Goal: Task Accomplishment & Management: Manage account settings

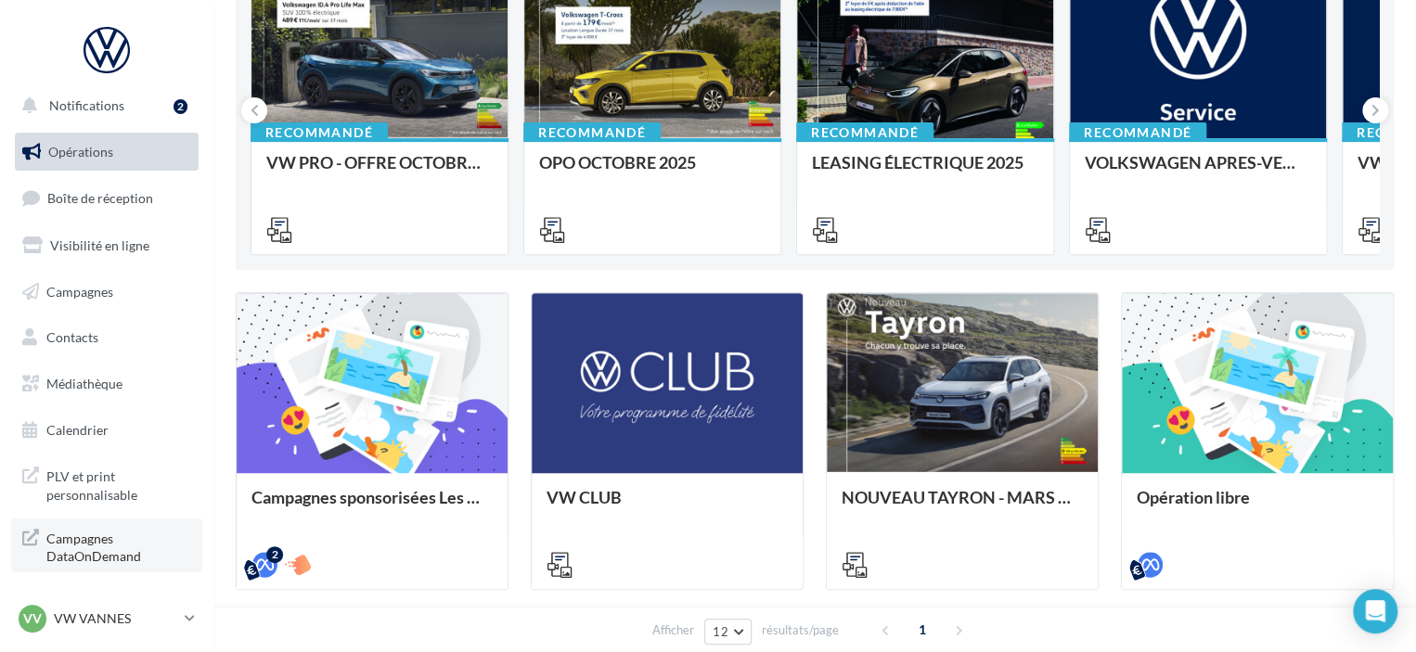
scroll to position [8, 0]
click at [74, 624] on p "VW VANNES" at bounding box center [115, 618] width 123 height 19
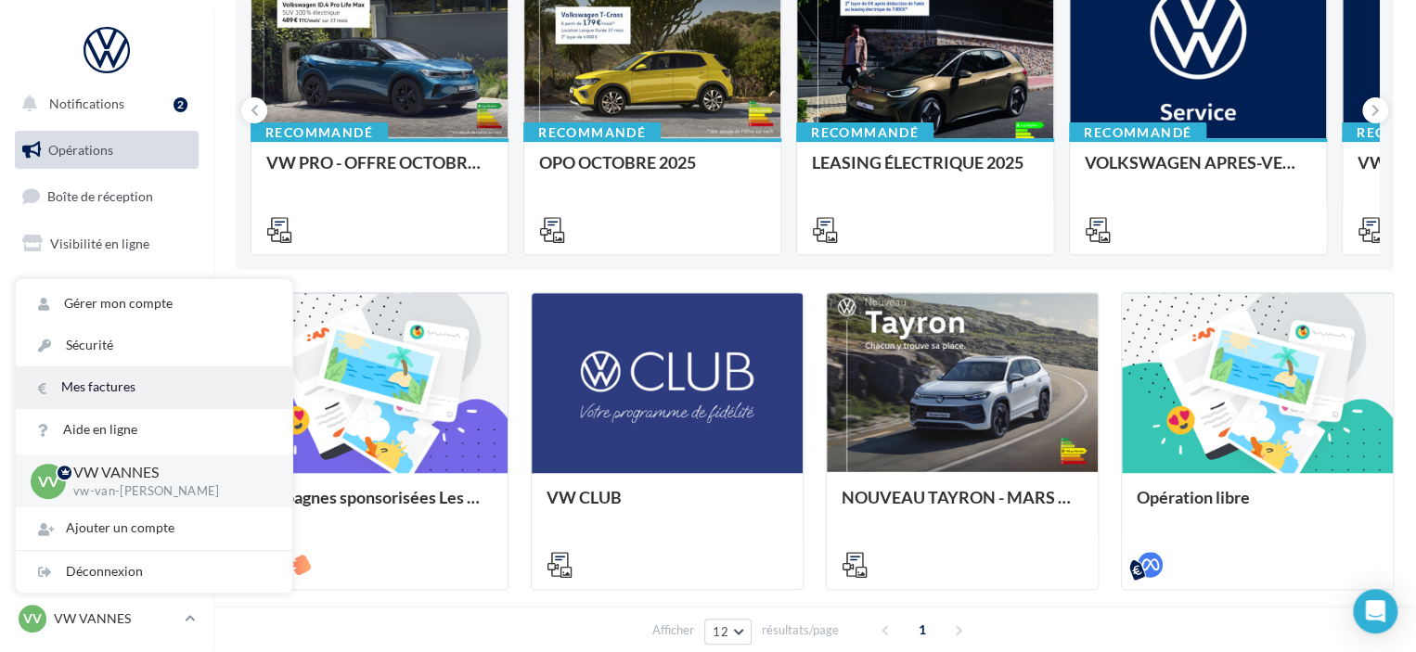
click at [115, 391] on link "Mes factures" at bounding box center [154, 387] width 276 height 42
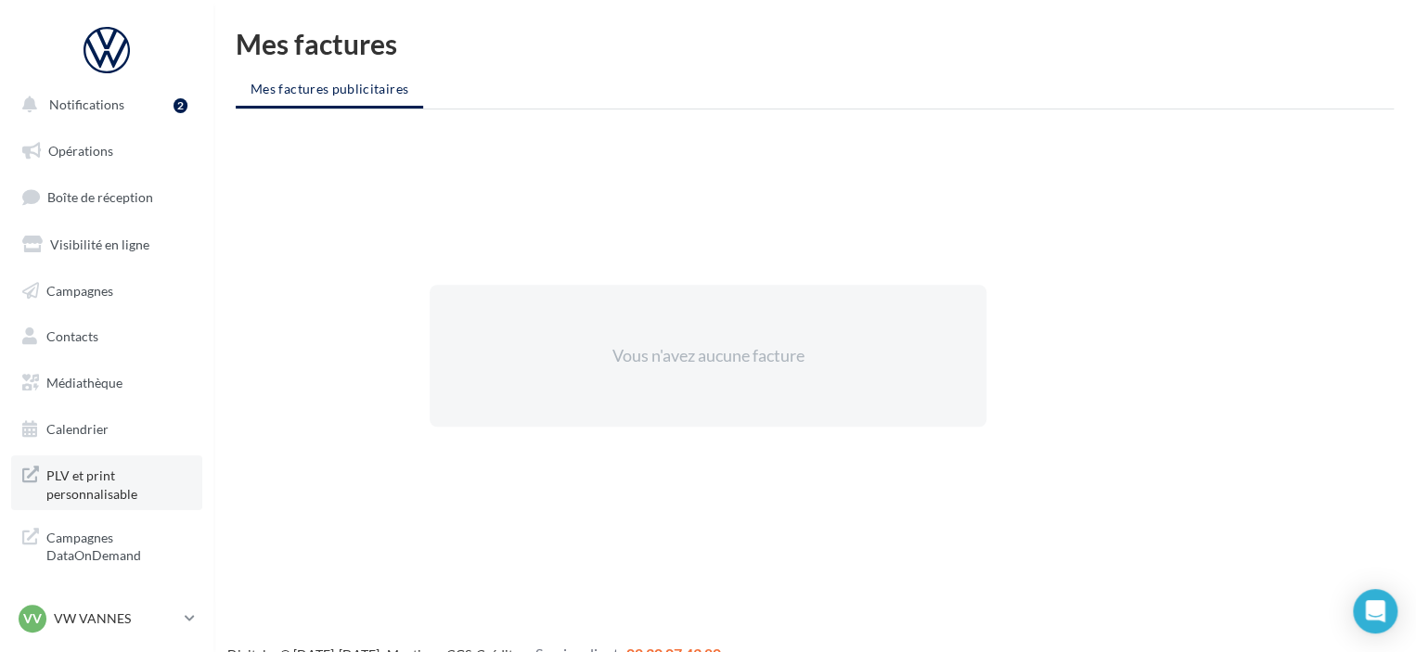
scroll to position [8, 0]
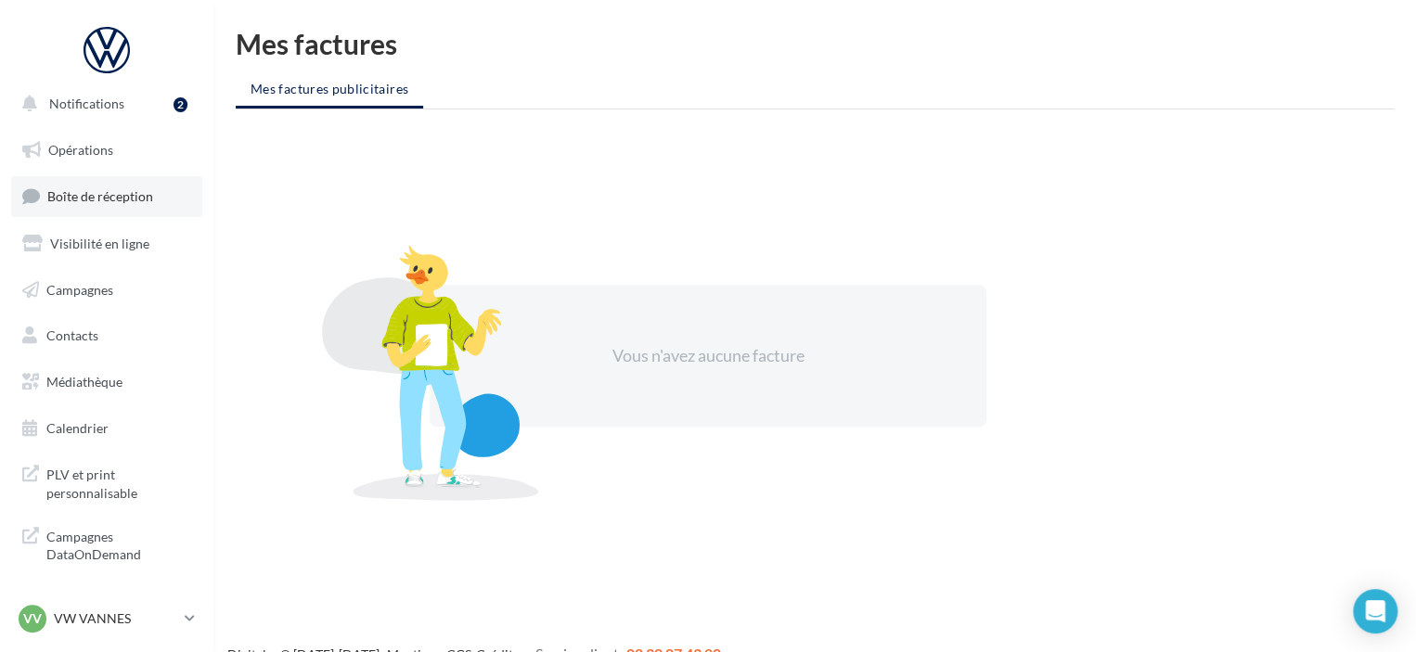
click at [128, 192] on span "Boîte de réception" at bounding box center [100, 196] width 106 height 16
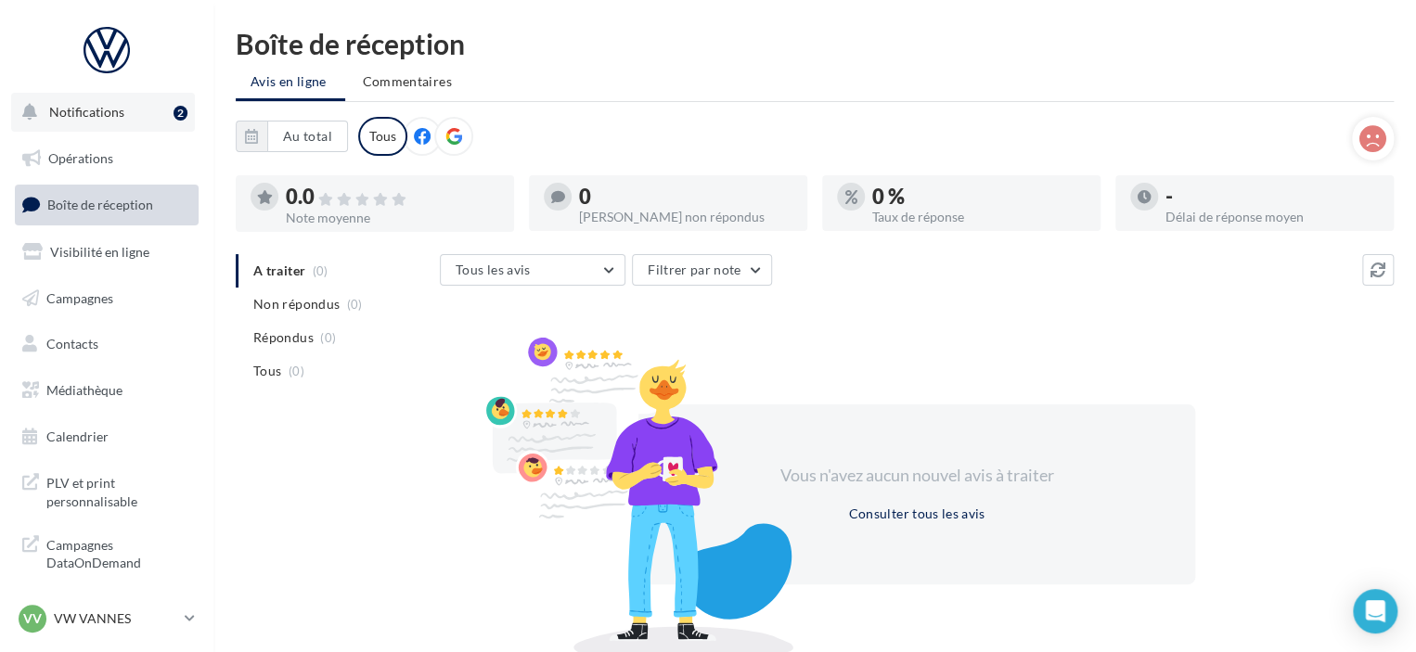
click at [70, 107] on span "Notifications" at bounding box center [86, 112] width 75 height 16
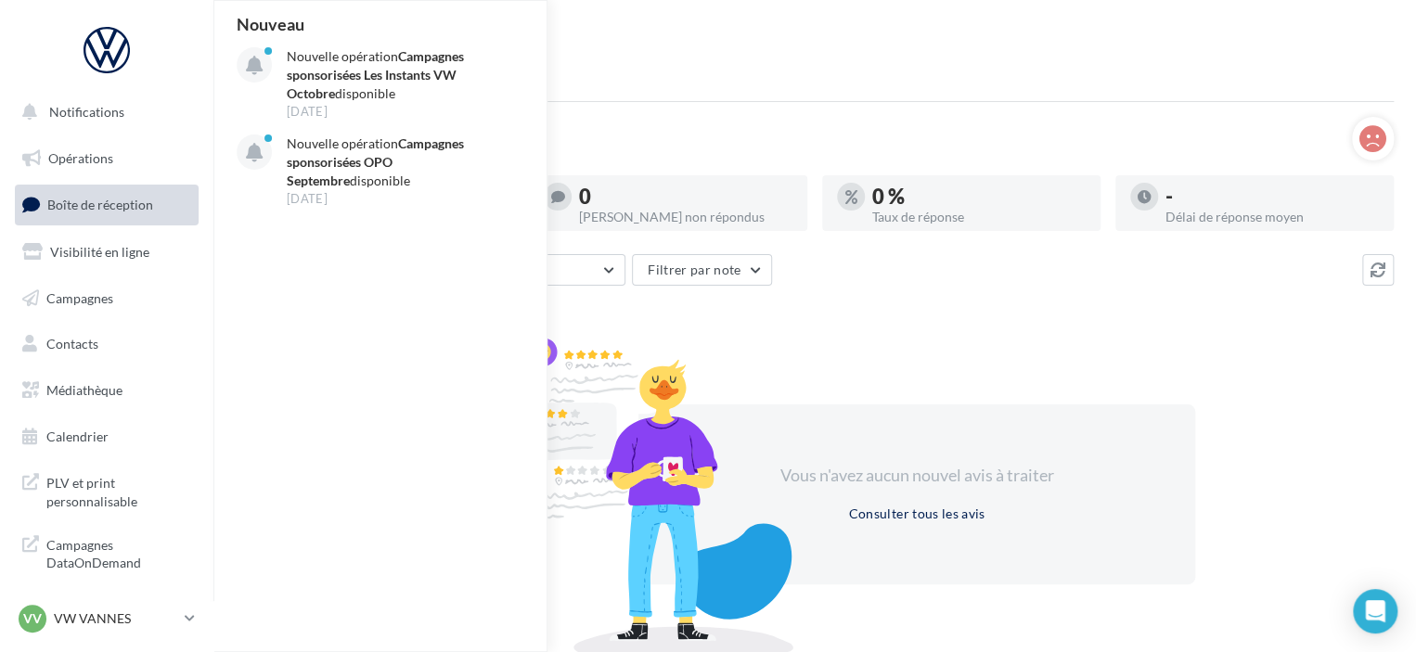
click at [622, 58] on div "Boîte de réception Avis en ligne Commentaires Au total Réinitialiser Tous 0.0 N…" at bounding box center [814, 341] width 1202 height 622
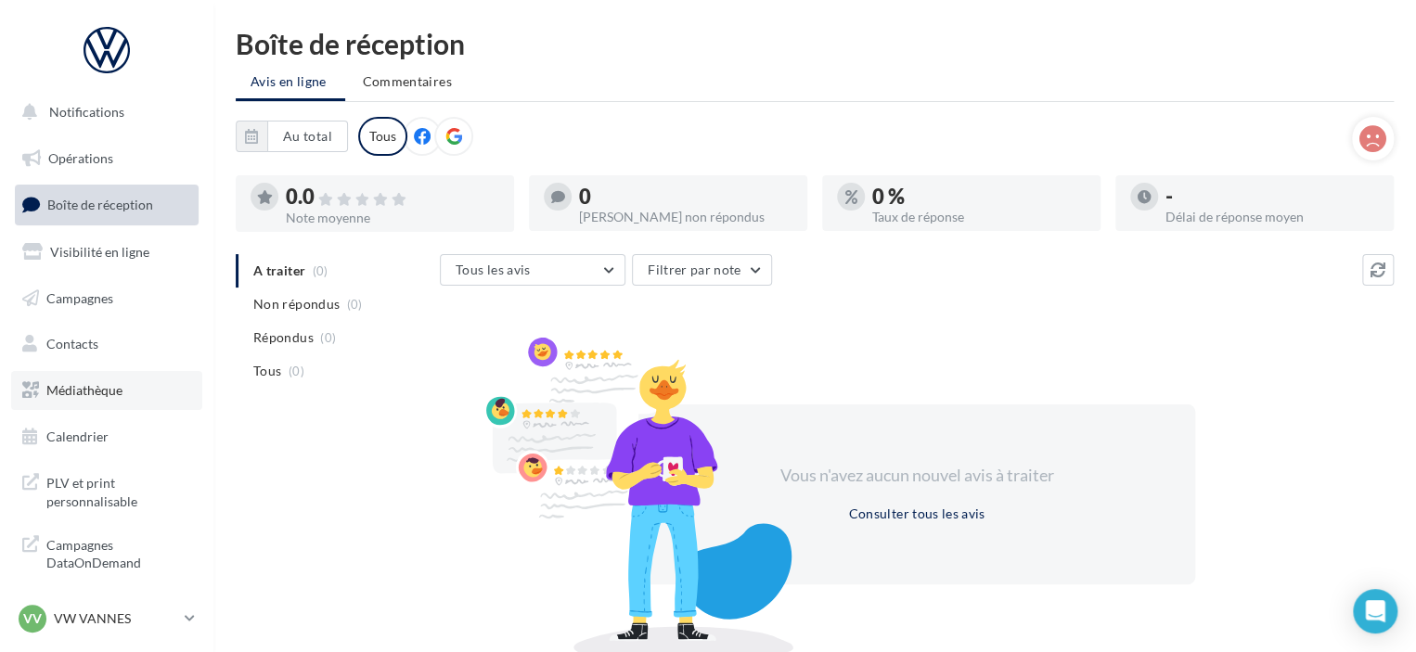
scroll to position [8, 0]
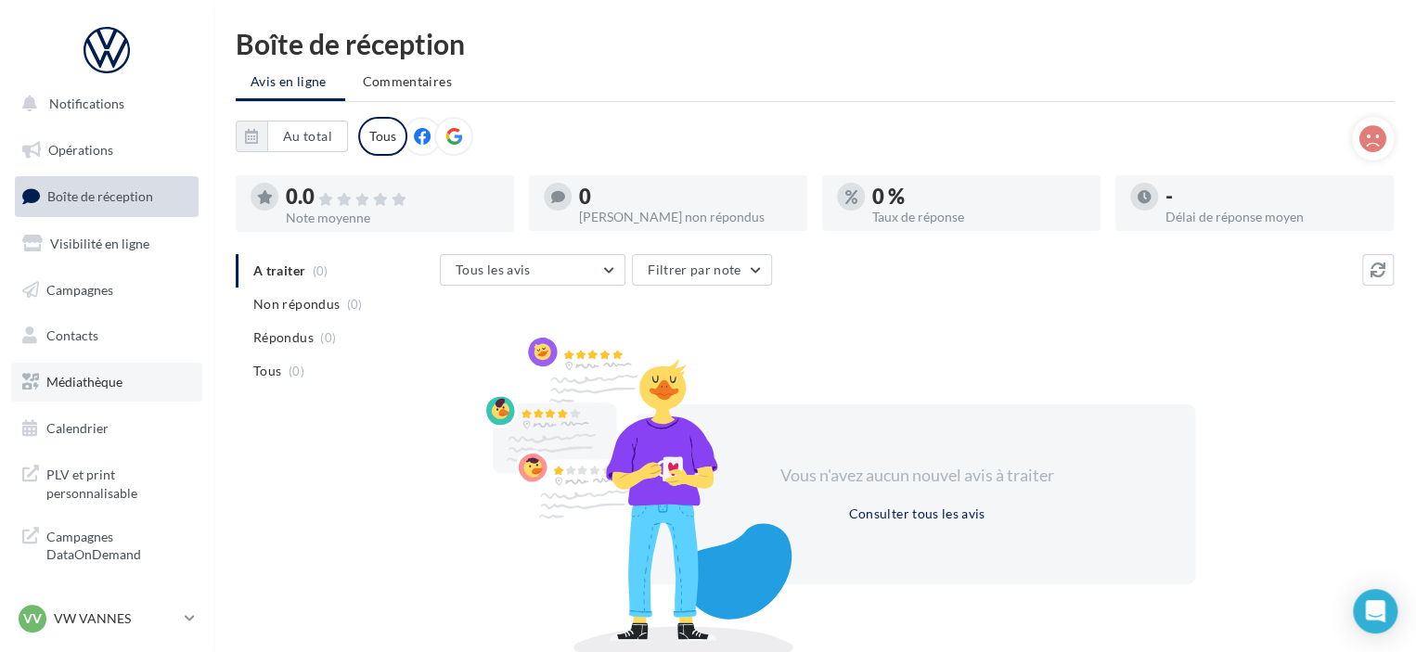
click at [126, 380] on link "Médiathèque" at bounding box center [106, 382] width 191 height 39
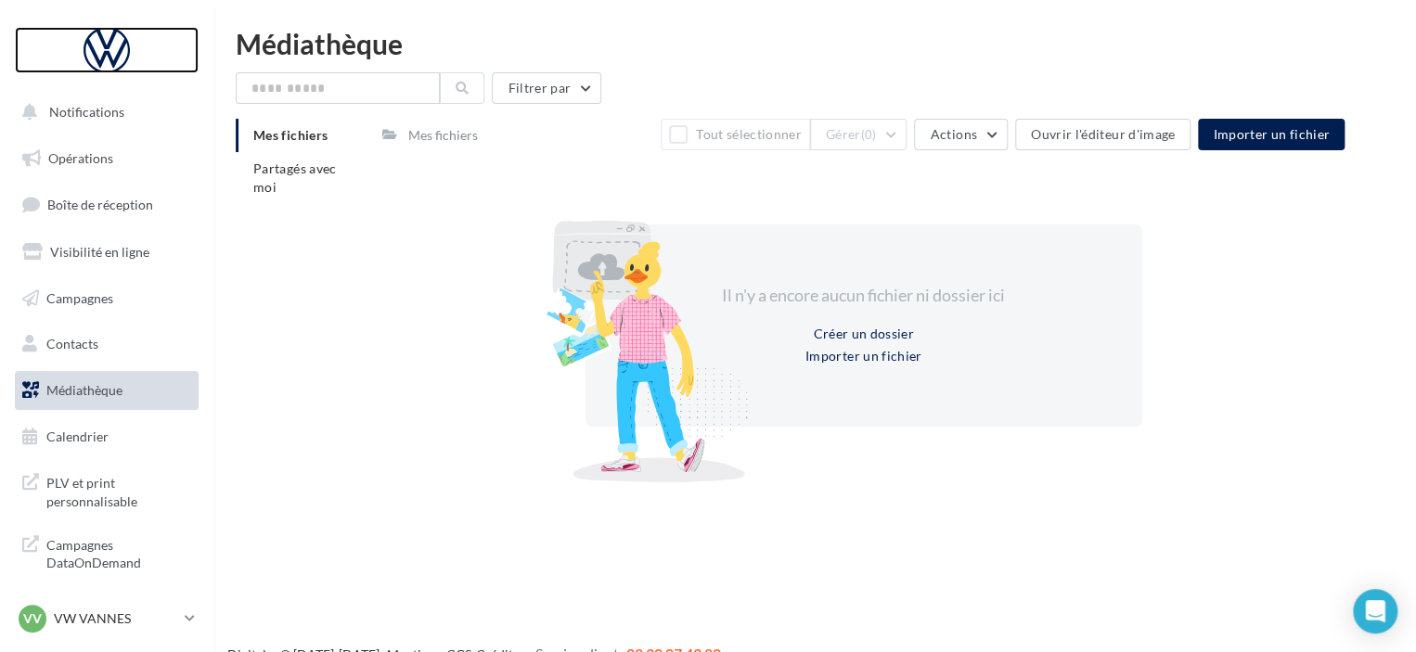
click at [102, 51] on div at bounding box center [106, 50] width 148 height 46
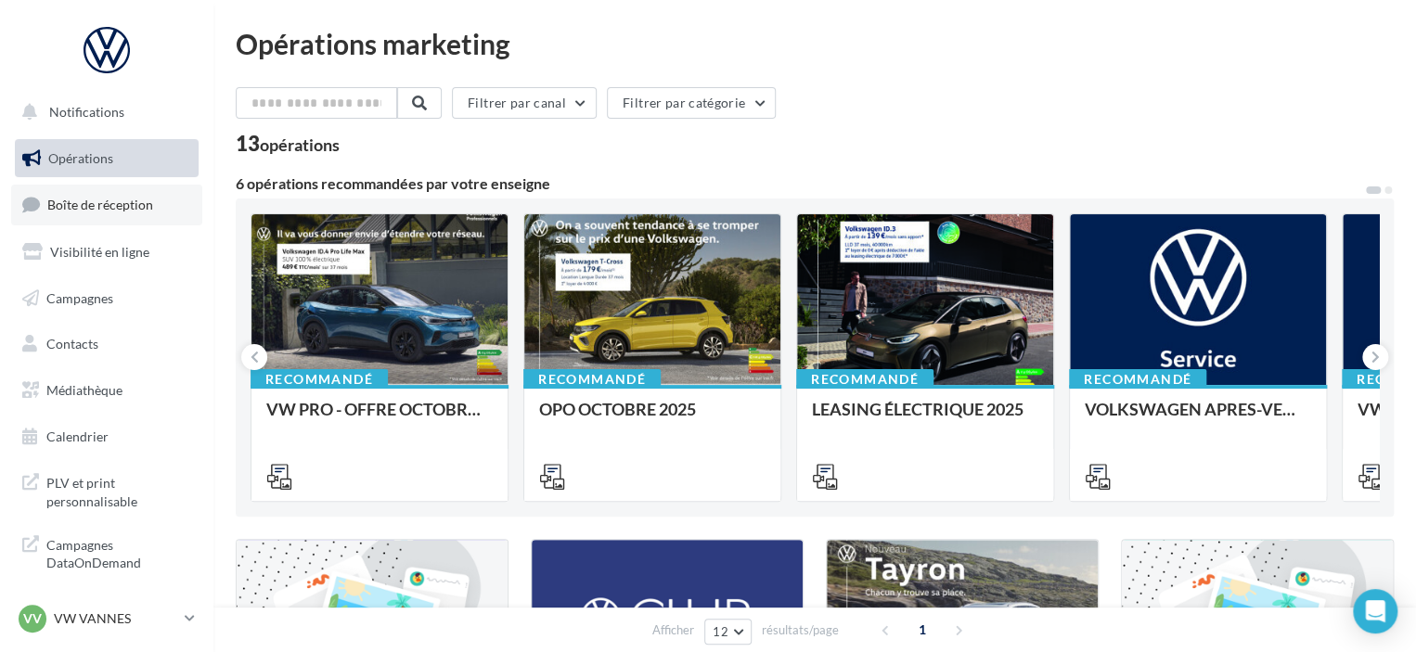
click at [117, 203] on span "Boîte de réception" at bounding box center [100, 205] width 106 height 16
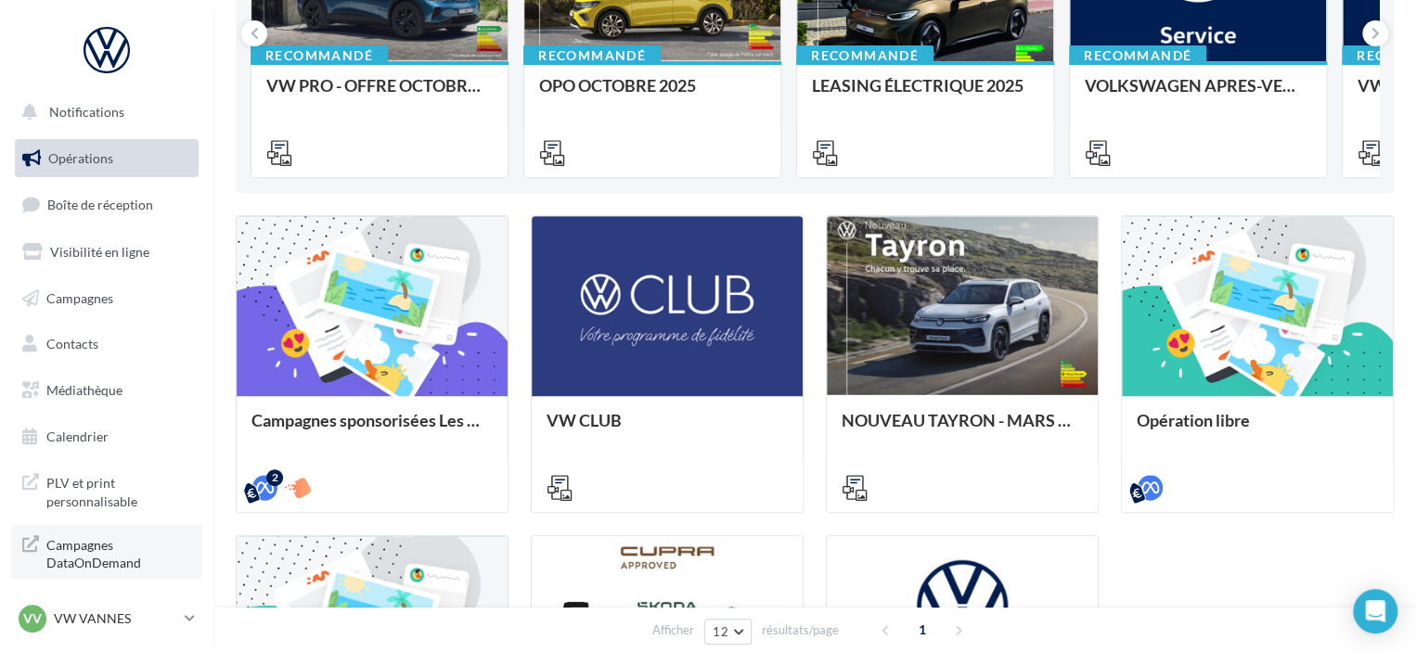
scroll to position [494, 0]
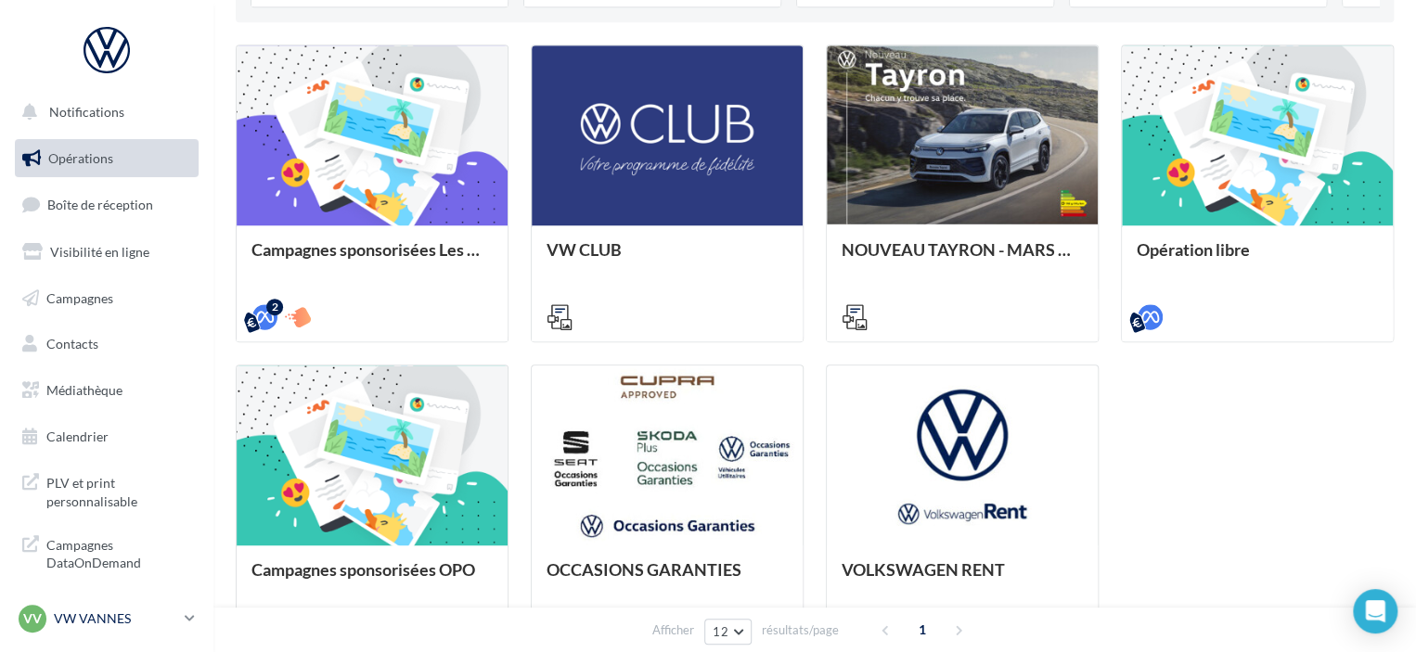
click at [63, 619] on p "VW VANNES" at bounding box center [115, 618] width 123 height 19
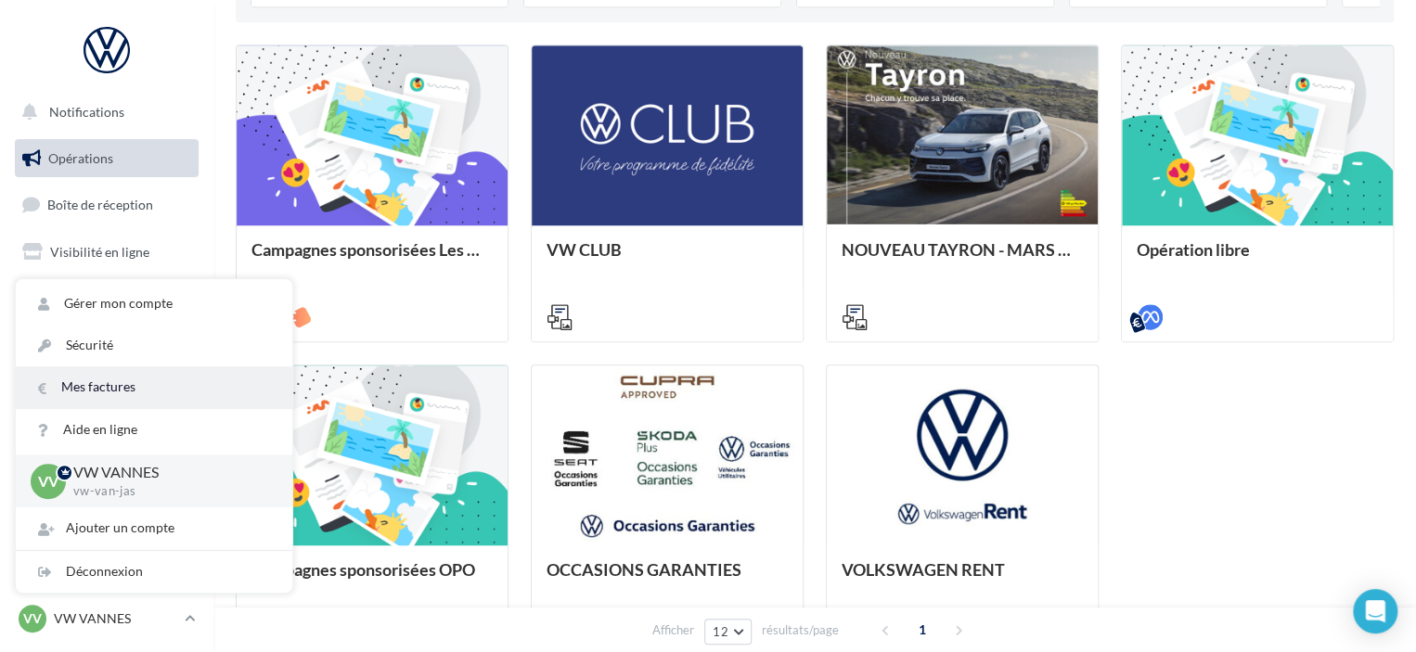
click at [93, 386] on link "Mes factures" at bounding box center [154, 387] width 276 height 42
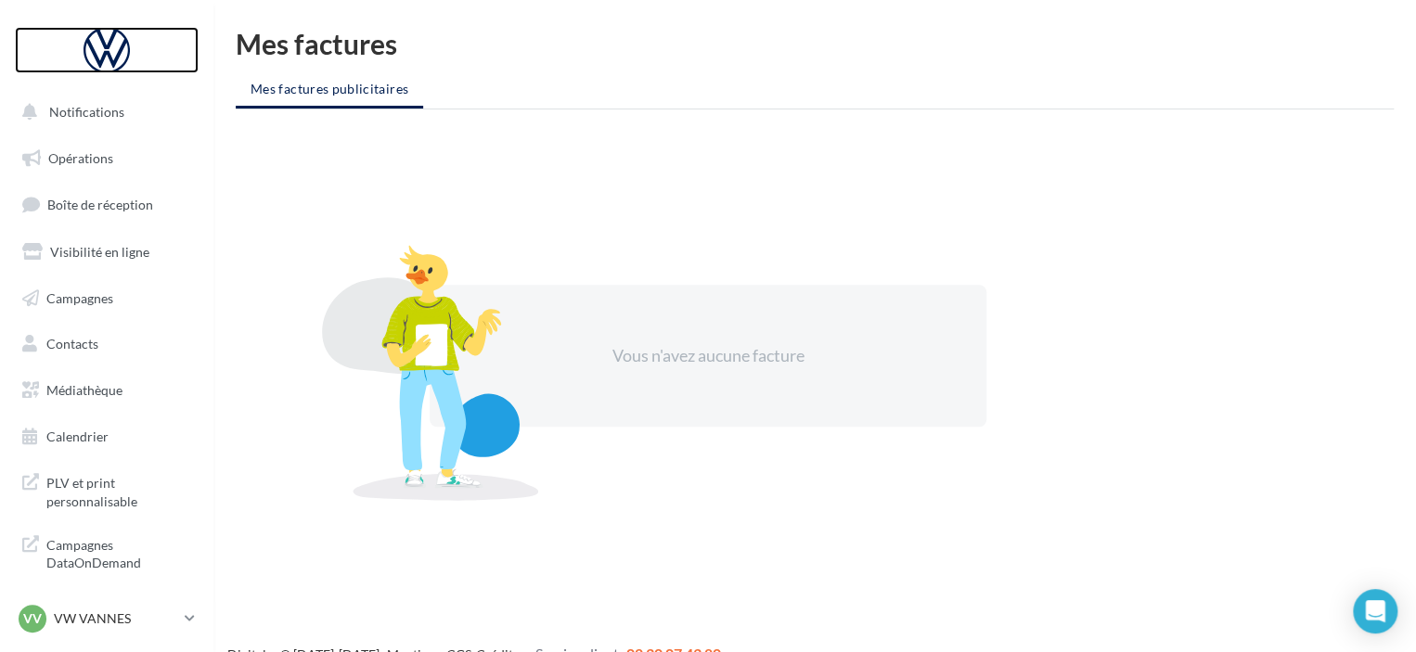
click at [110, 48] on div at bounding box center [106, 50] width 148 height 46
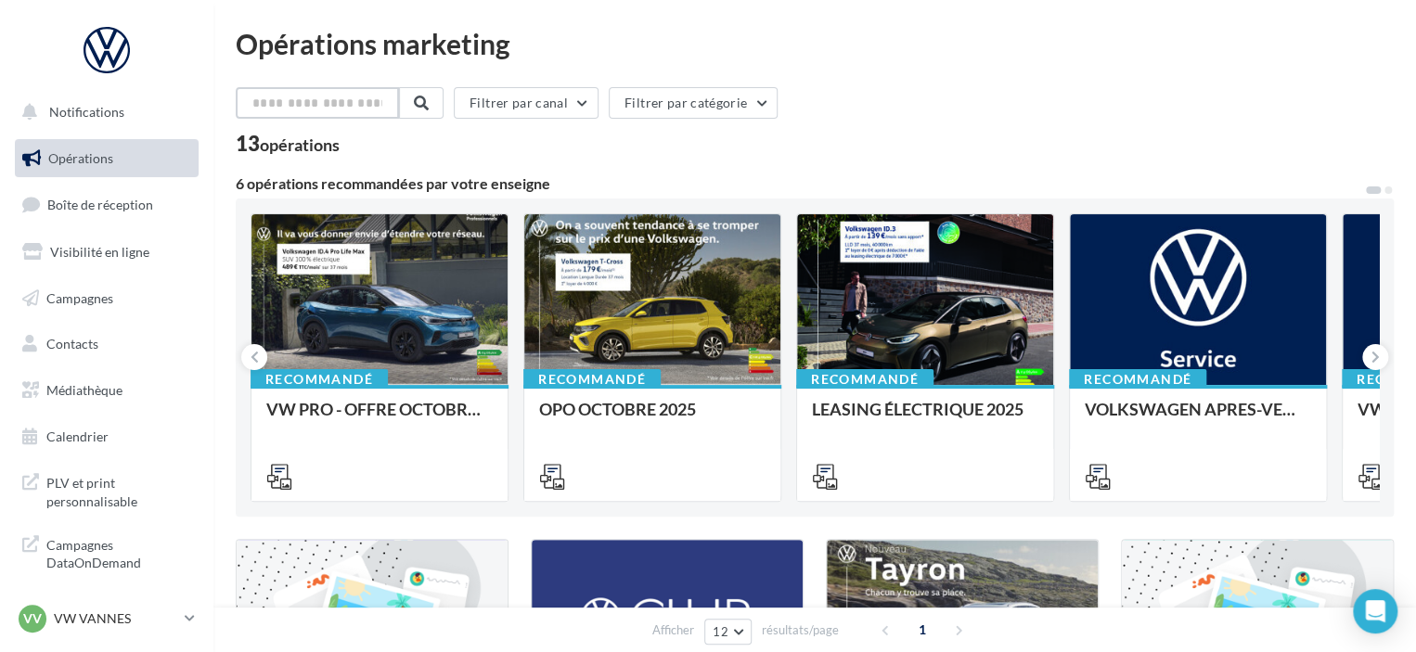
click at [349, 104] on input "text" at bounding box center [317, 103] width 163 height 32
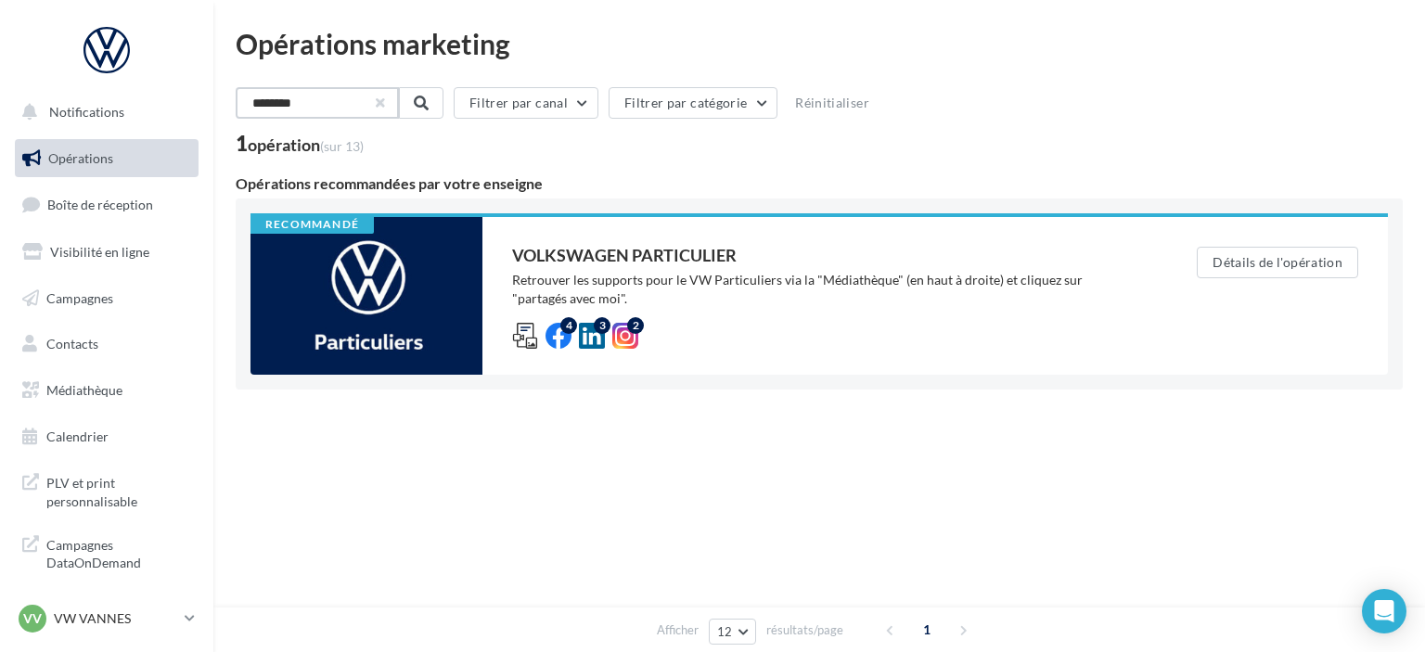
type input "********"
click at [382, 107] on button "button" at bounding box center [378, 102] width 7 height 7
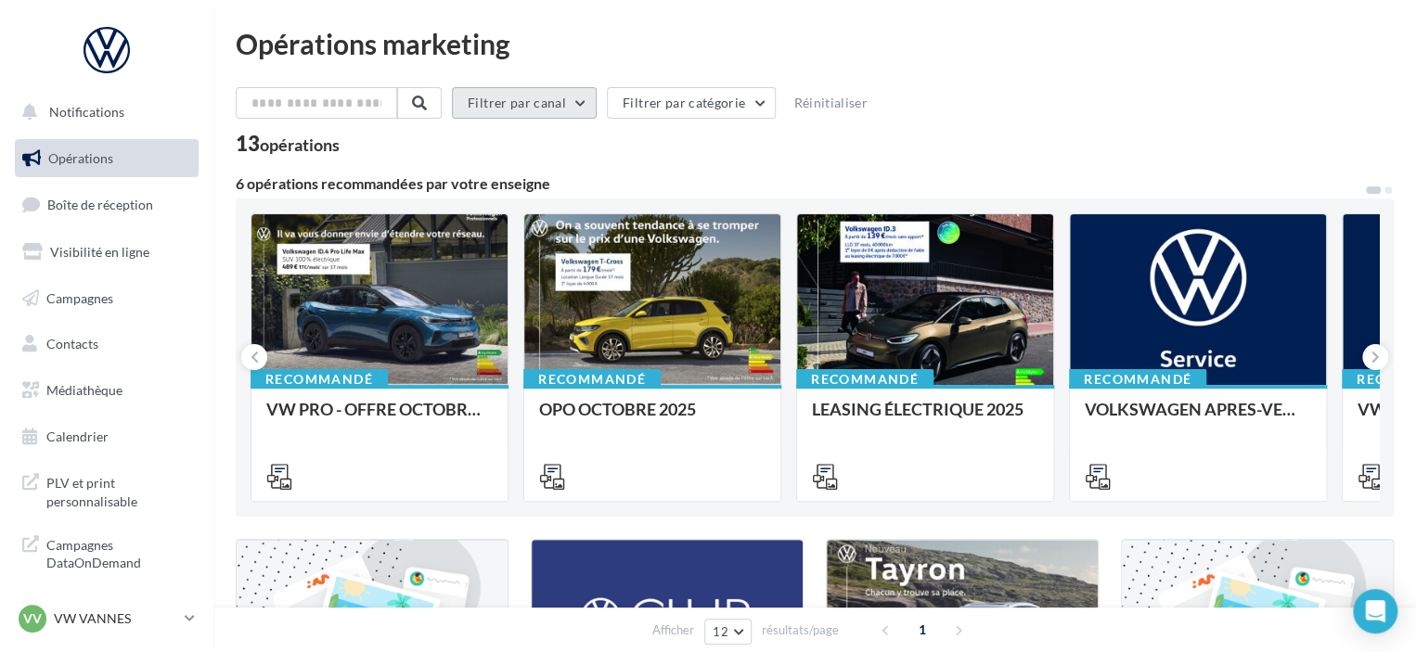
click at [594, 99] on button "Filtrer par canal" at bounding box center [524, 103] width 145 height 32
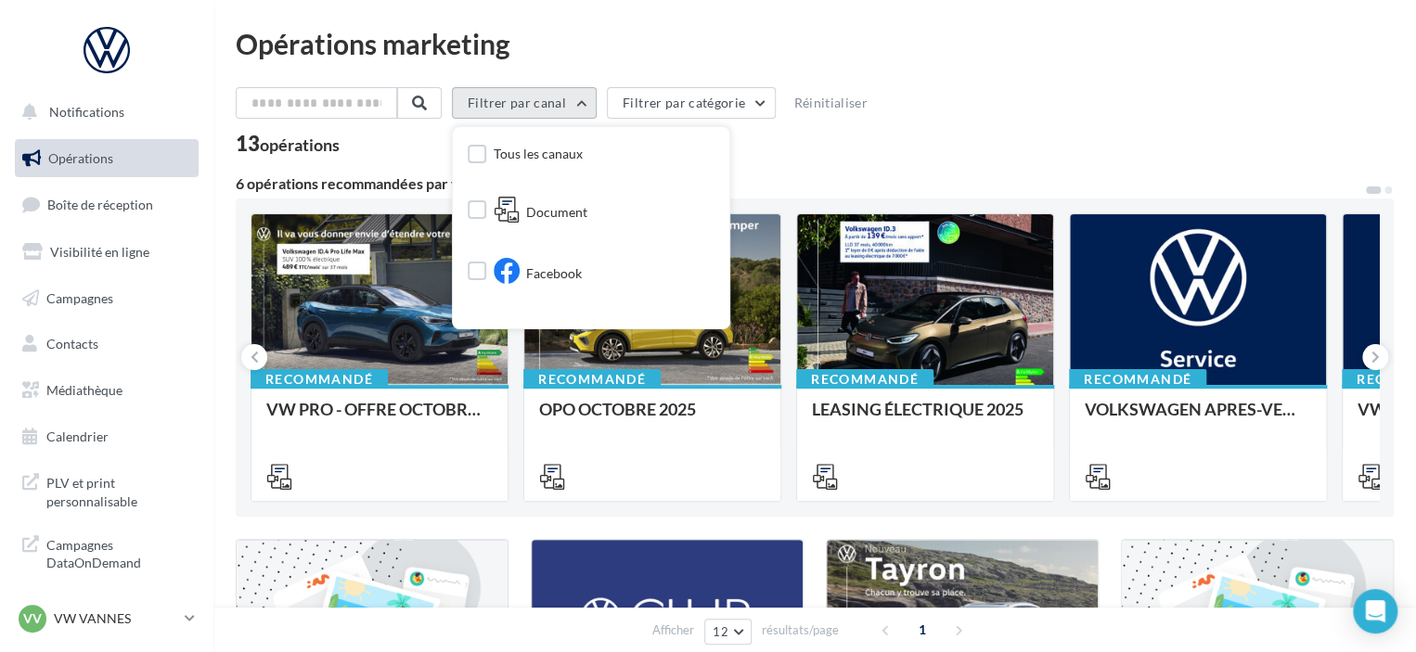
click at [594, 99] on button "Filtrer par canal" at bounding box center [524, 103] width 145 height 32
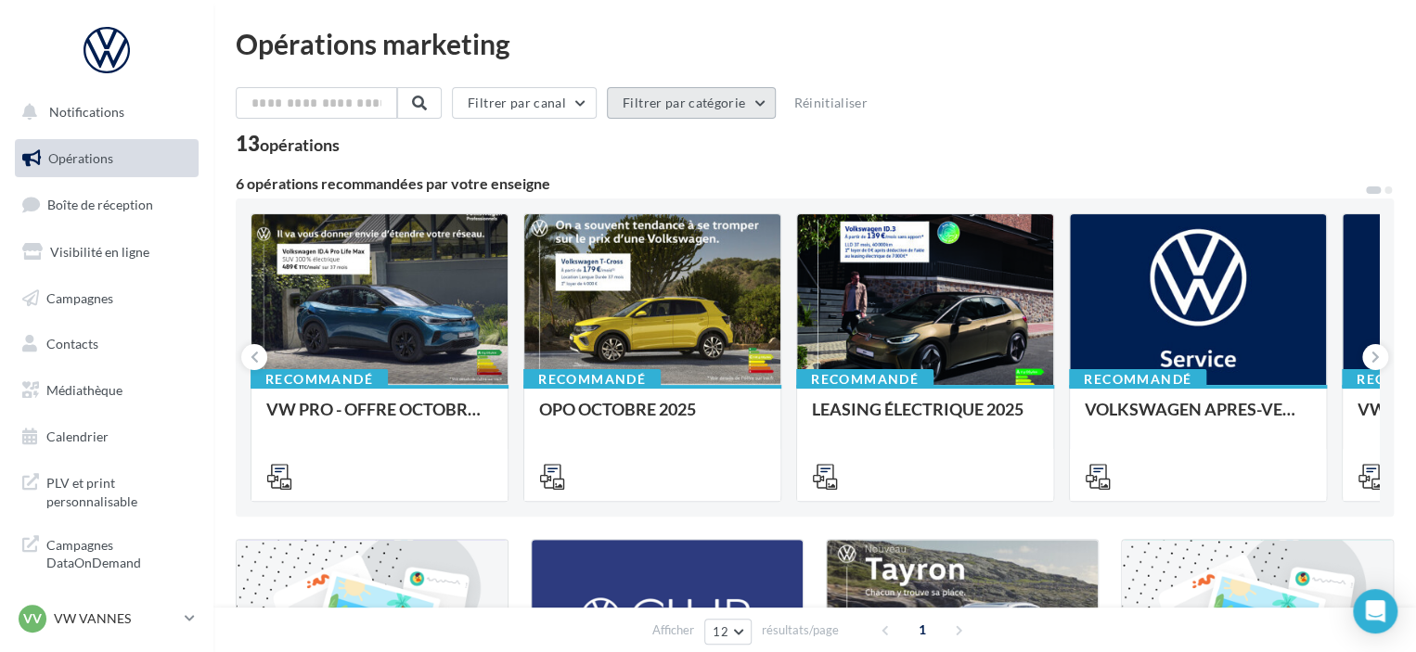
click at [776, 103] on button "Filtrer par catégorie" at bounding box center [691, 103] width 169 height 32
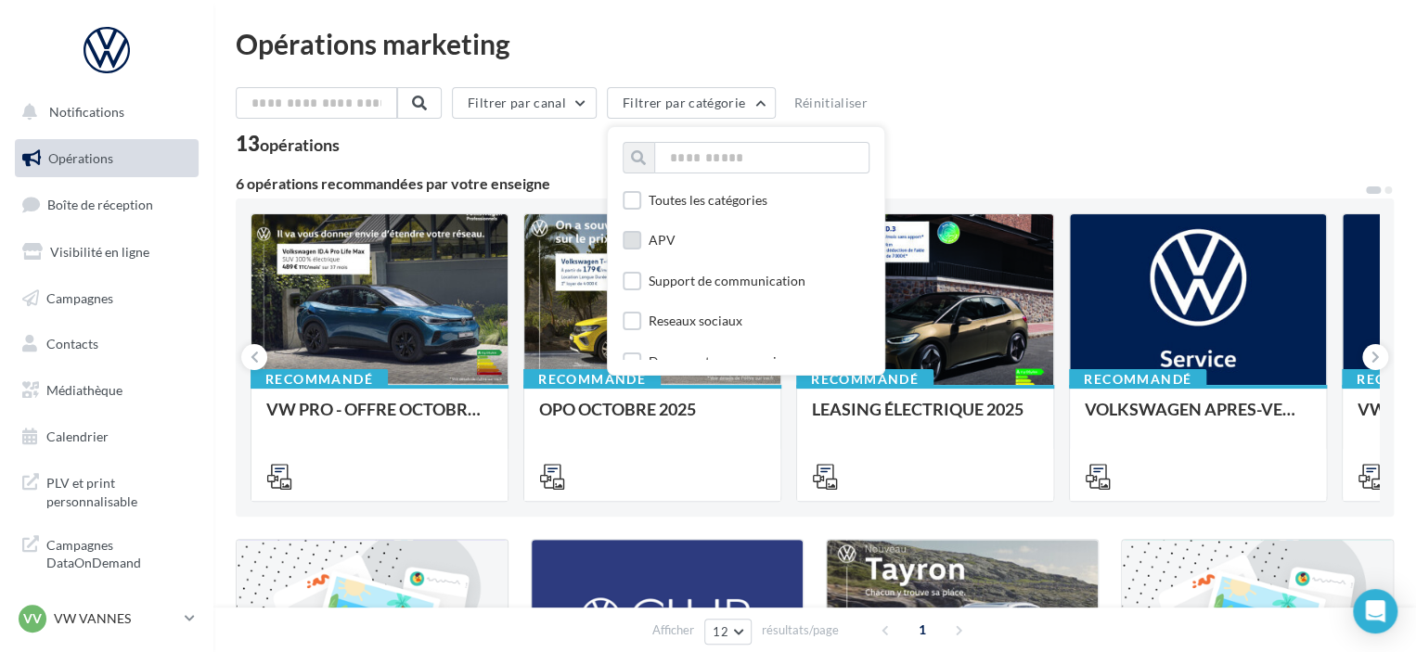
click at [640, 238] on label at bounding box center [631, 240] width 19 height 19
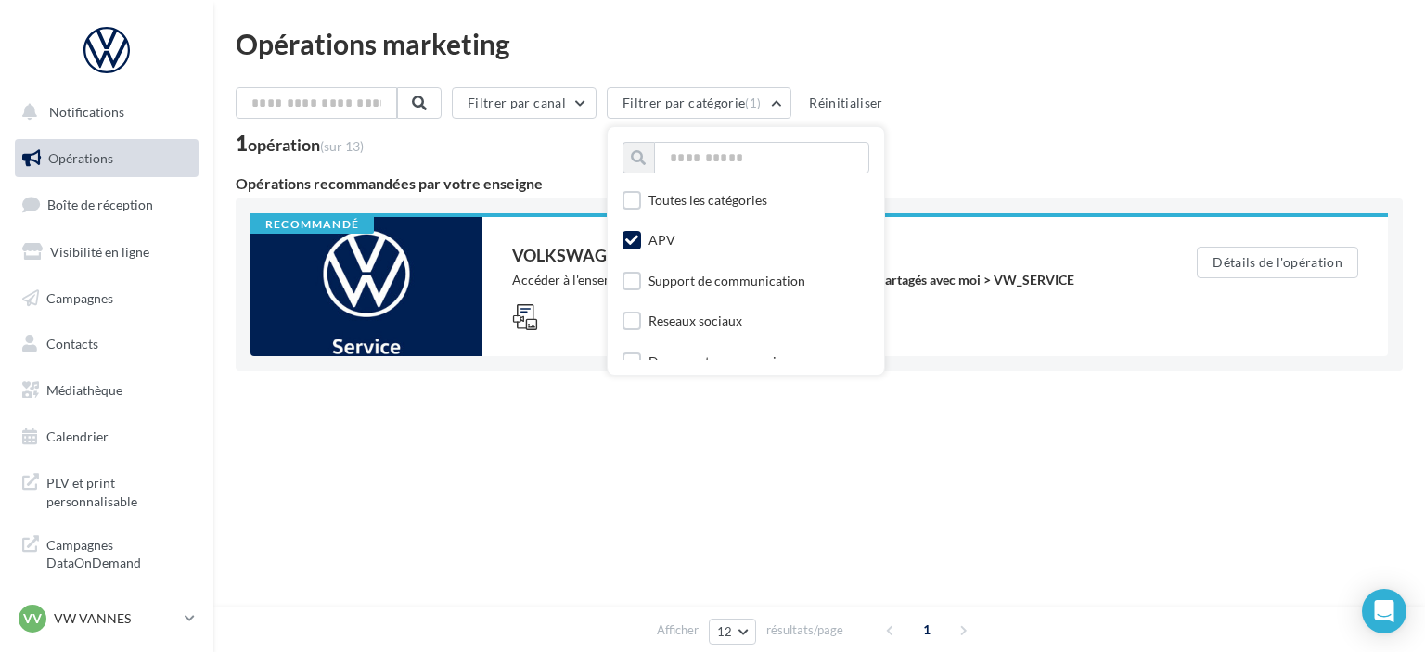
click at [858, 109] on button "Réinitialiser" at bounding box center [846, 103] width 89 height 22
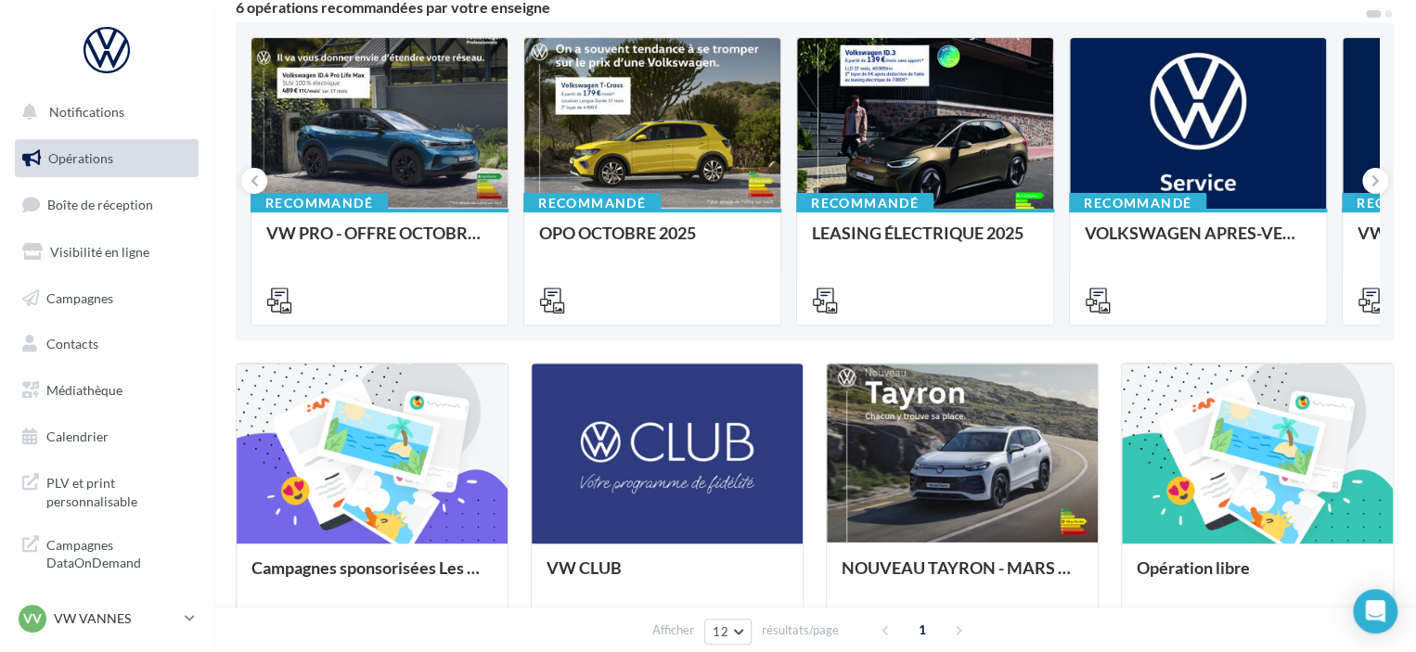
scroll to position [163, 0]
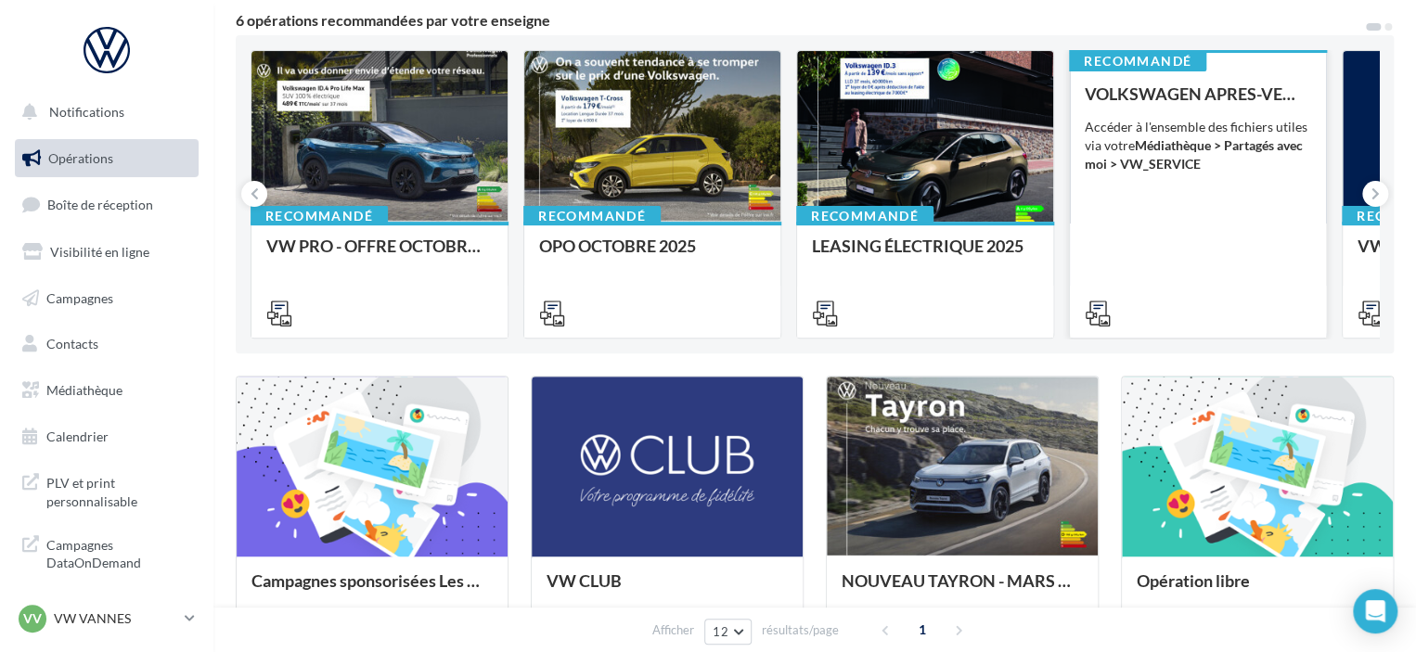
click at [1185, 248] on div "VOLKSWAGEN APRES-VENTE Accéder à l'ensemble des fichiers utiles via votre Média…" at bounding box center [1197, 202] width 226 height 237
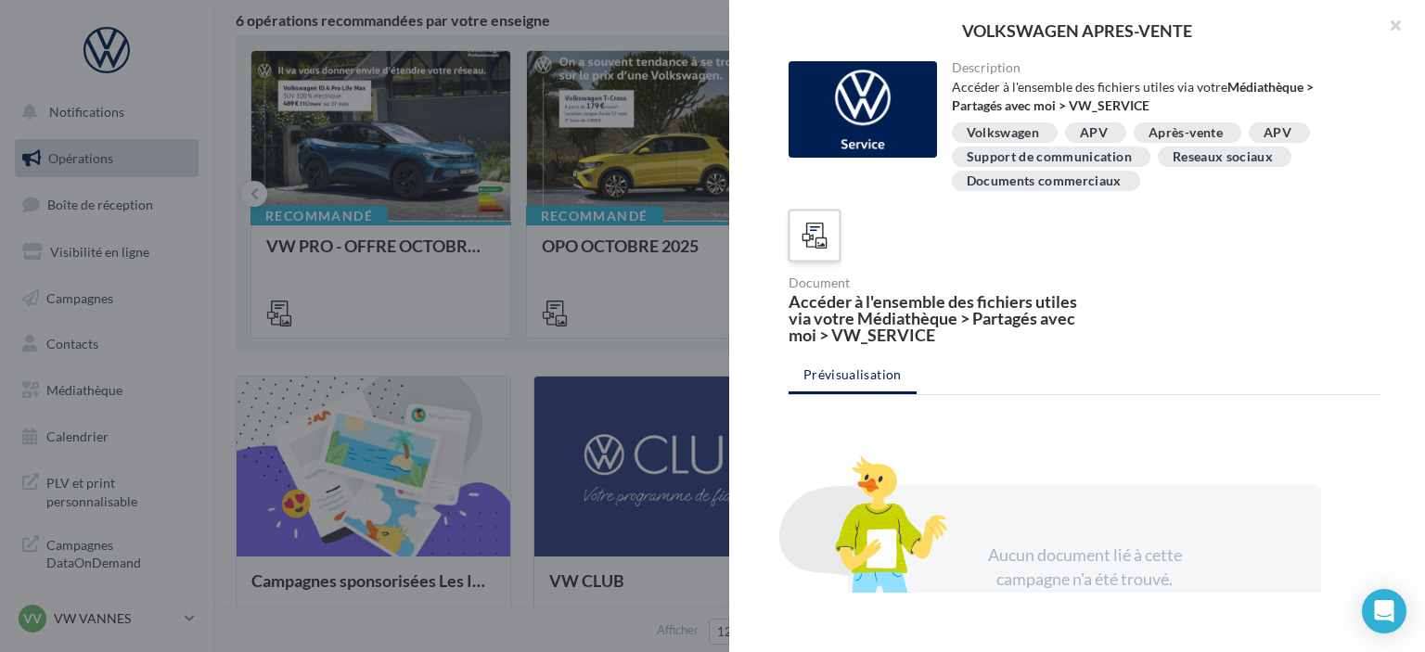
click at [814, 237] on icon at bounding box center [815, 236] width 27 height 27
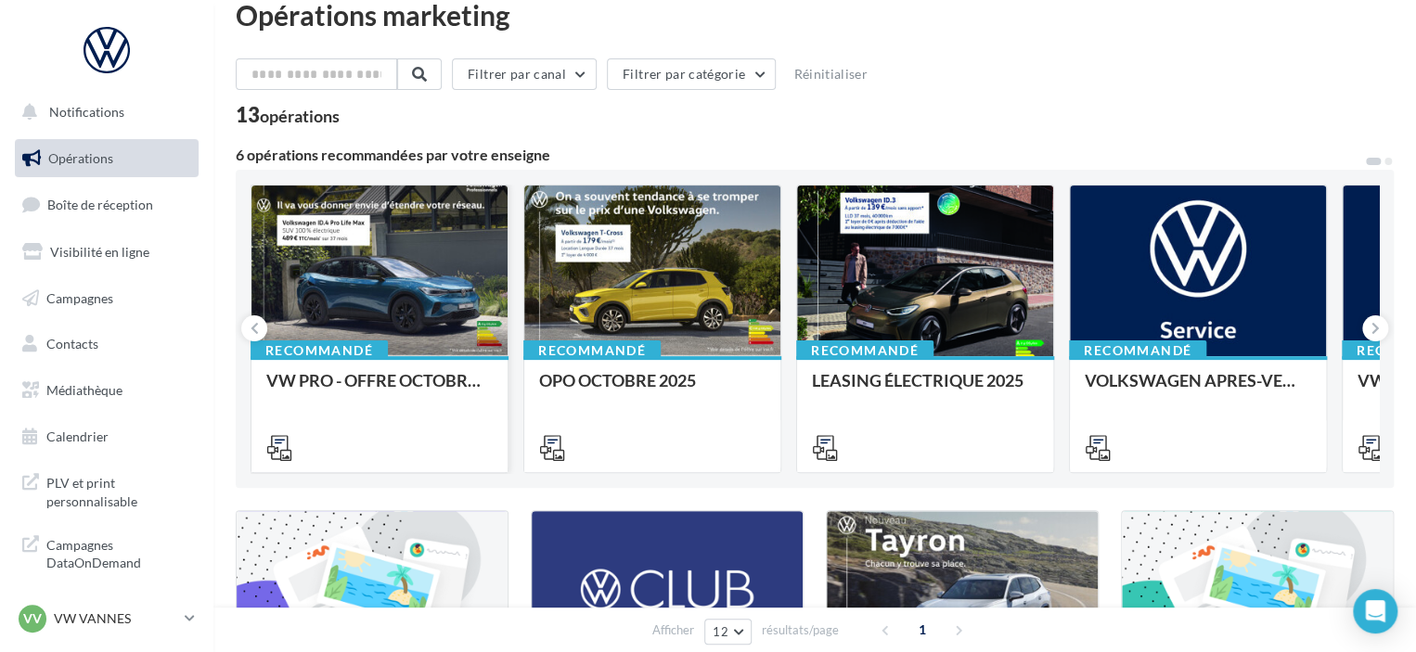
scroll to position [0, 0]
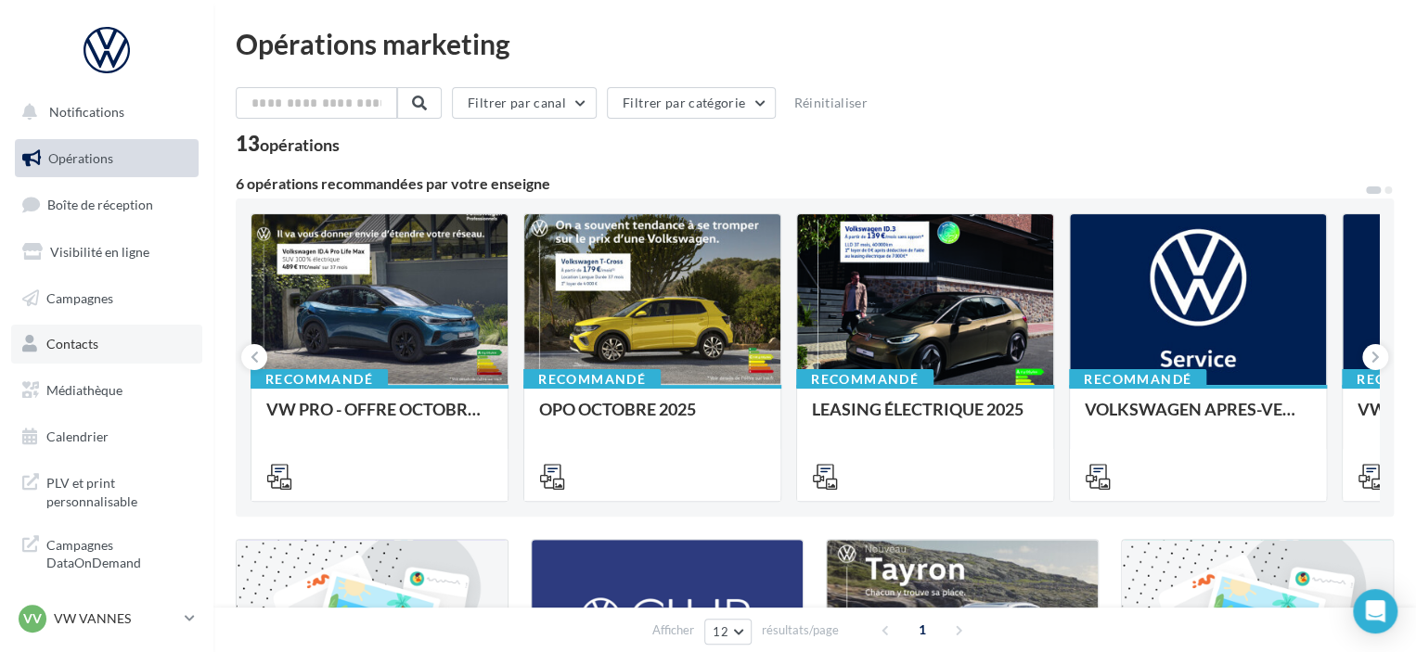
click at [78, 345] on span "Contacts" at bounding box center [72, 344] width 52 height 16
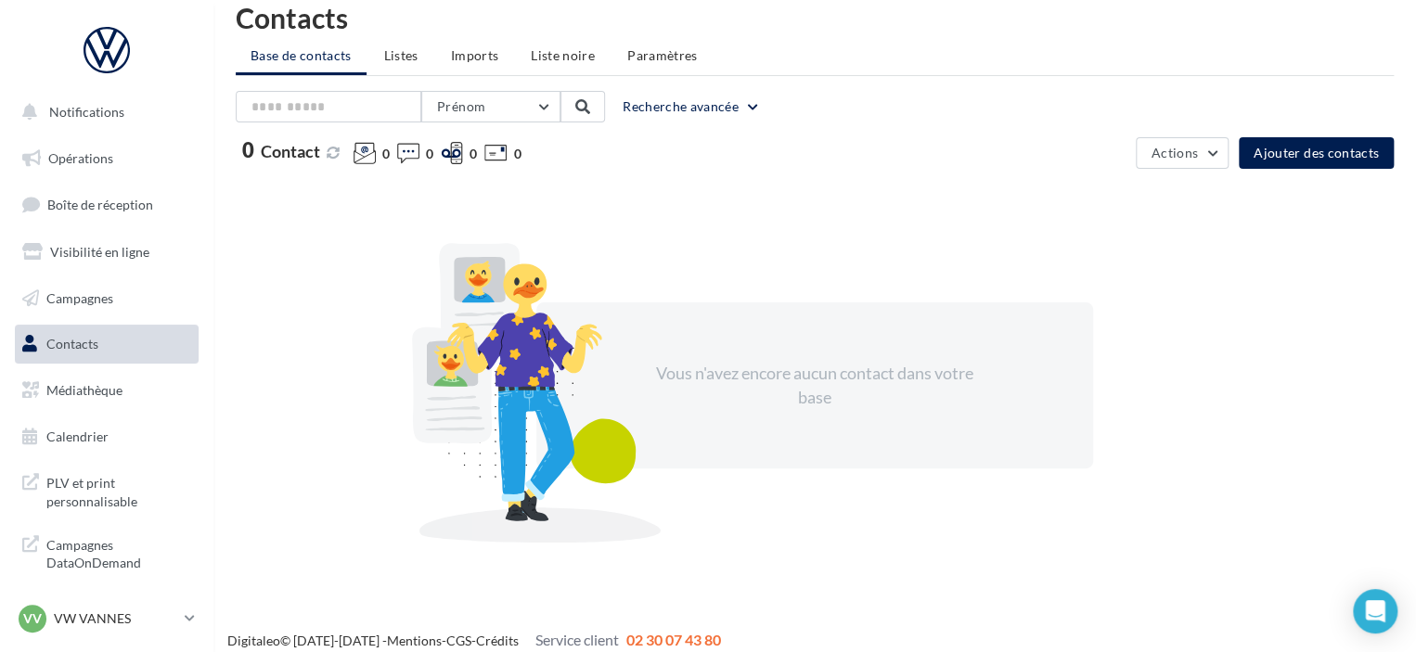
scroll to position [40, 0]
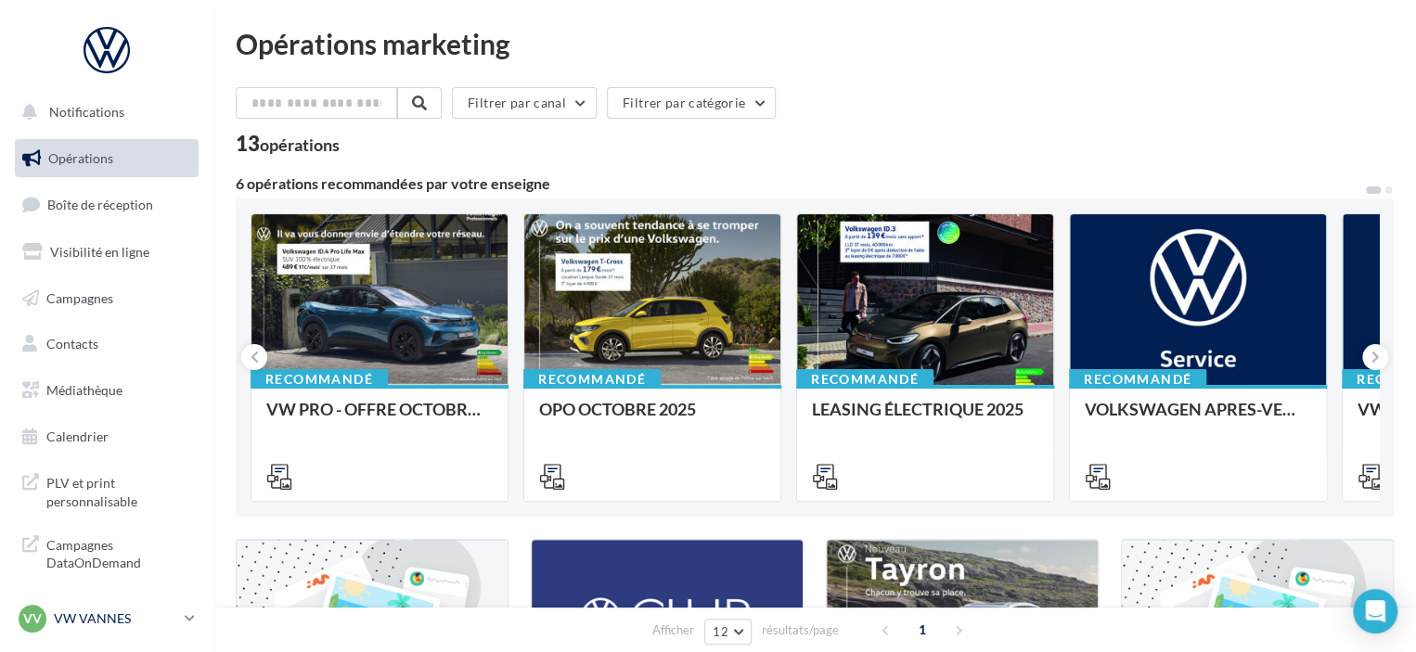
click at [102, 613] on p "VW VANNES" at bounding box center [115, 618] width 123 height 19
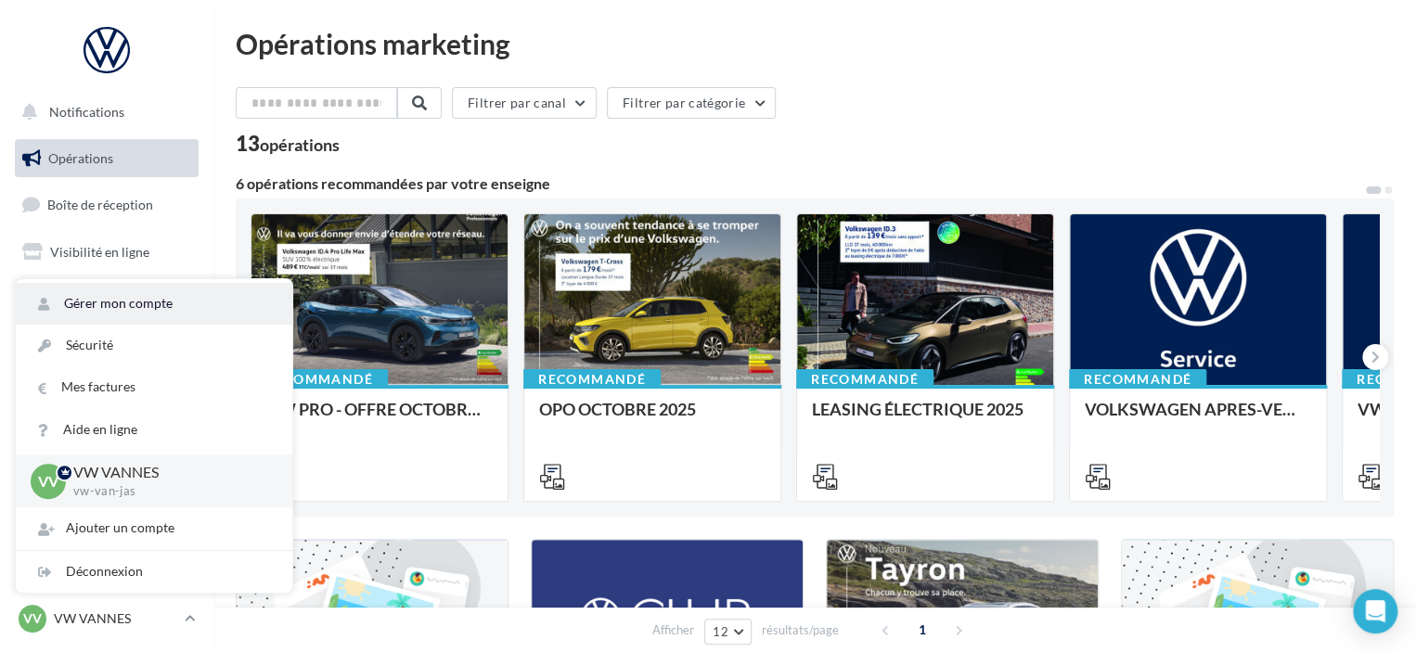
click at [120, 302] on link "Gérer mon compte" at bounding box center [154, 304] width 276 height 42
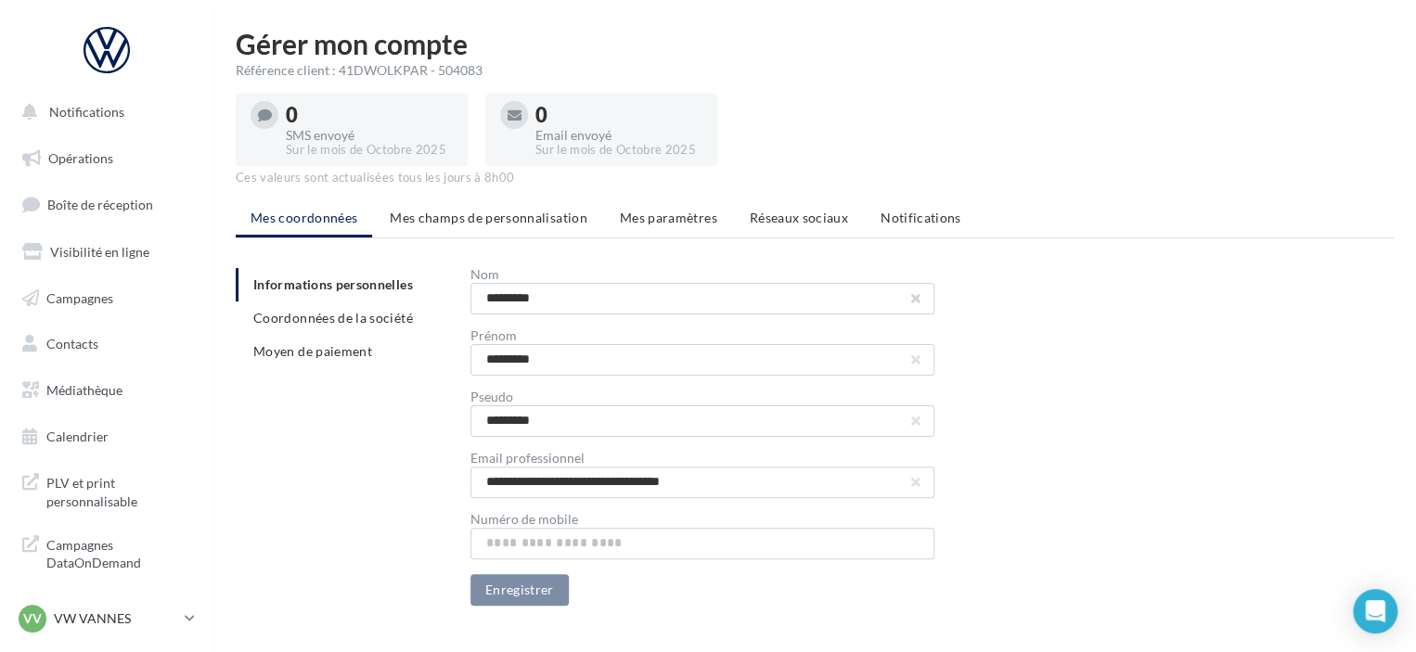
click at [916, 299] on button "button" at bounding box center [915, 298] width 7 height 7
type input "*******"
click at [913, 362] on button "button" at bounding box center [915, 359] width 7 height 7
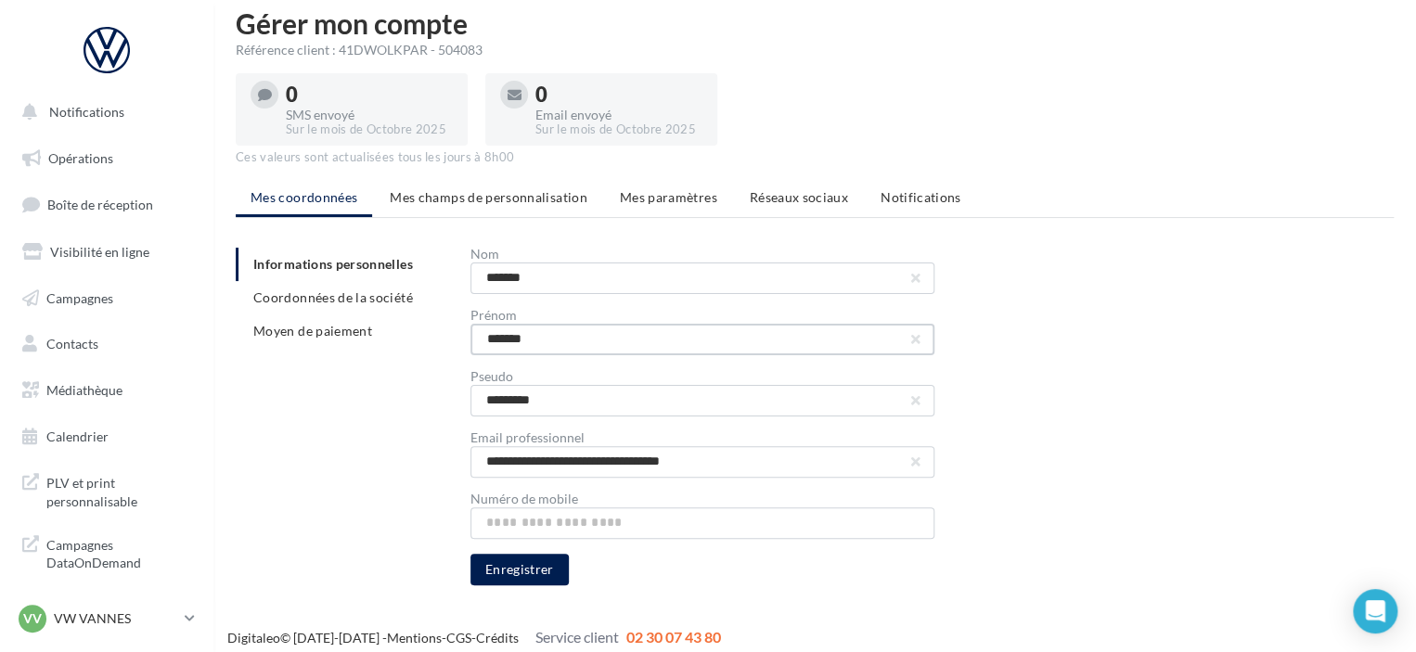
scroll to position [32, 0]
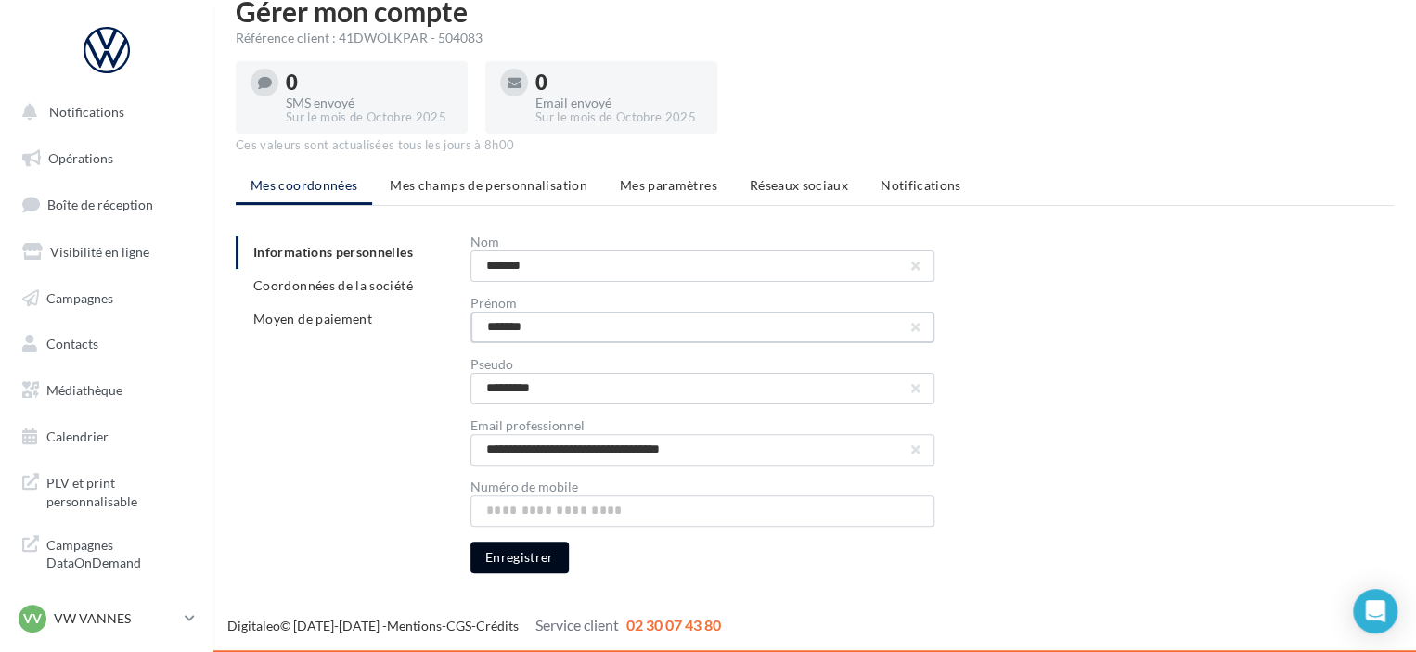
type input "*******"
click at [508, 563] on button "Enregistrer" at bounding box center [519, 558] width 98 height 32
click at [913, 450] on button "button" at bounding box center [915, 449] width 7 height 7
type input "*"
type input "****"
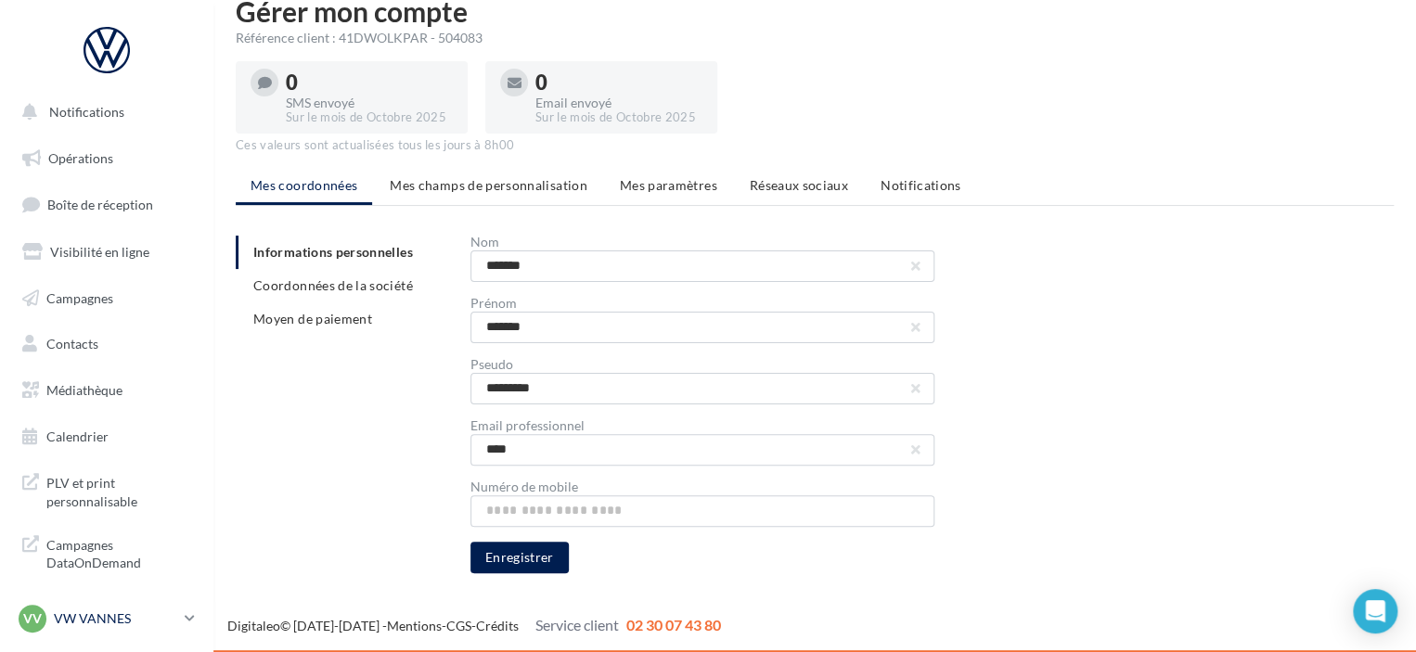
click at [89, 612] on p "VW VANNES" at bounding box center [115, 618] width 123 height 19
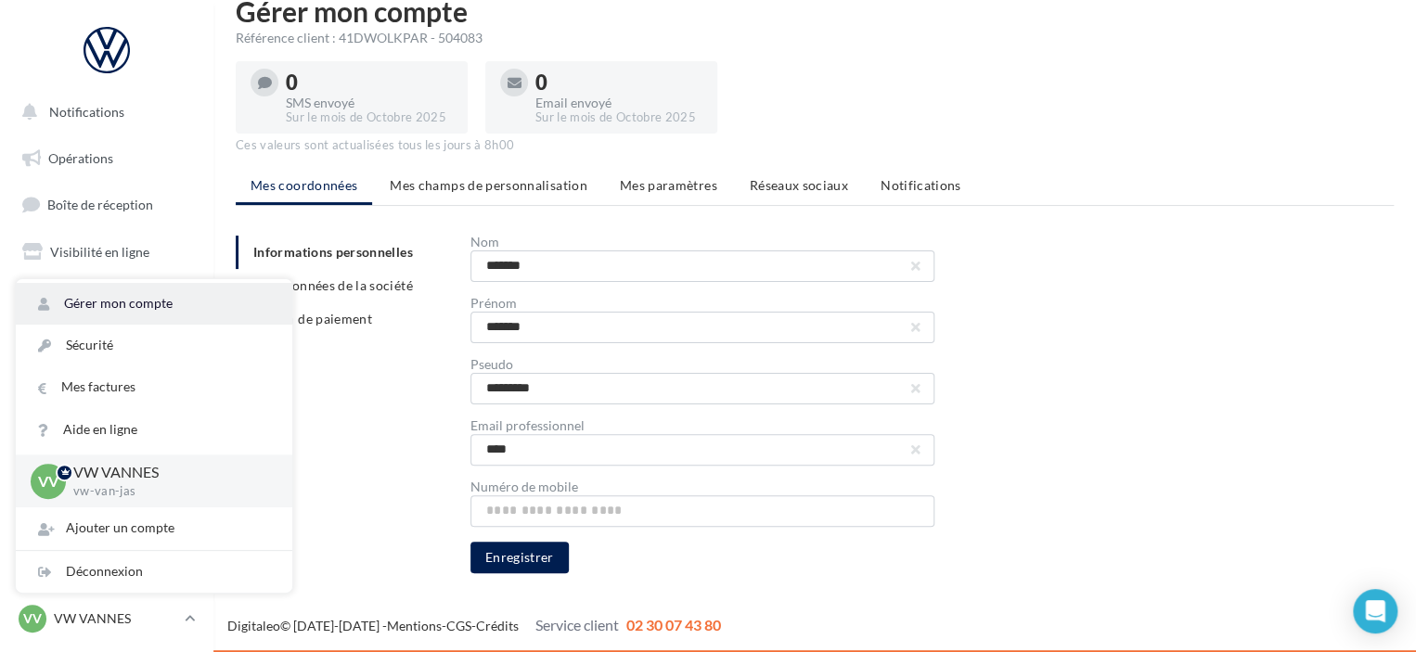
click at [118, 308] on link "Gérer mon compte" at bounding box center [154, 304] width 276 height 42
click at [136, 304] on link "Gérer mon compte" at bounding box center [154, 304] width 276 height 42
click at [188, 226] on ul "Opérations Boîte de réception Visibilité en ligne Campagnes Contacts Médiathèqu…" at bounding box center [106, 298] width 199 height 332
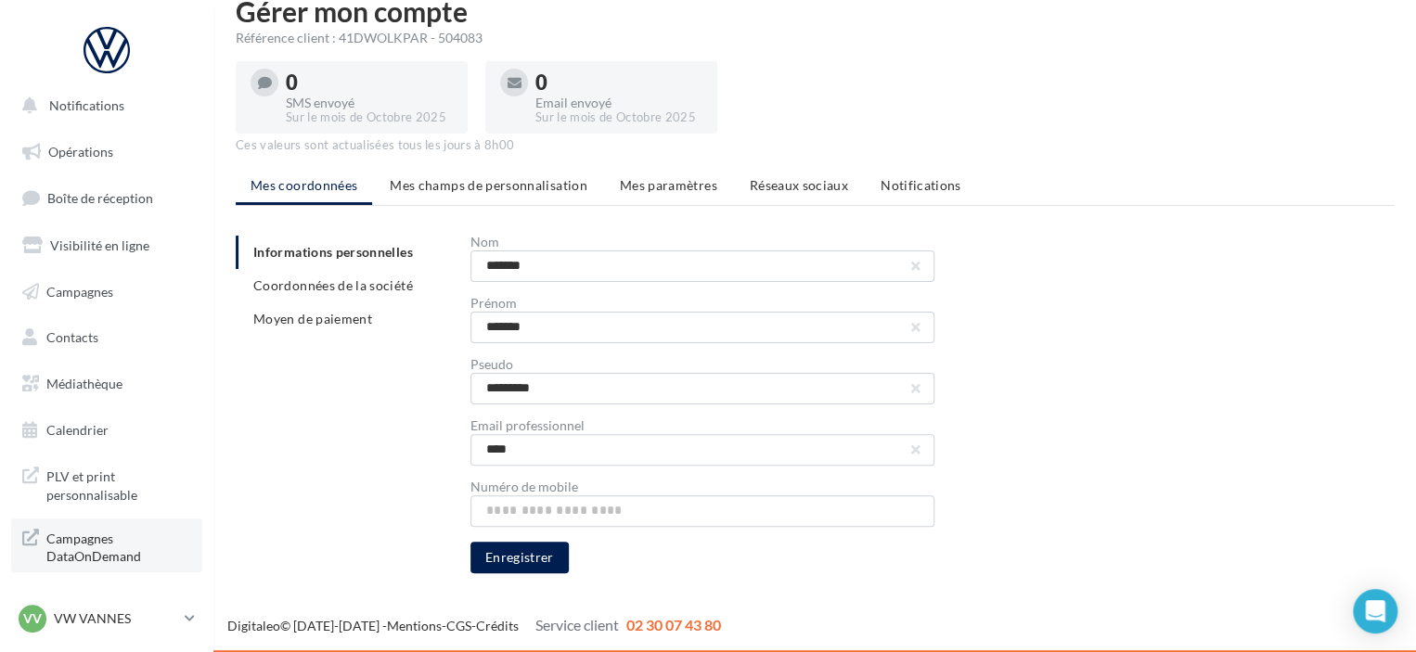
scroll to position [8, 0]
click at [107, 618] on p "VW VANNES" at bounding box center [115, 618] width 123 height 19
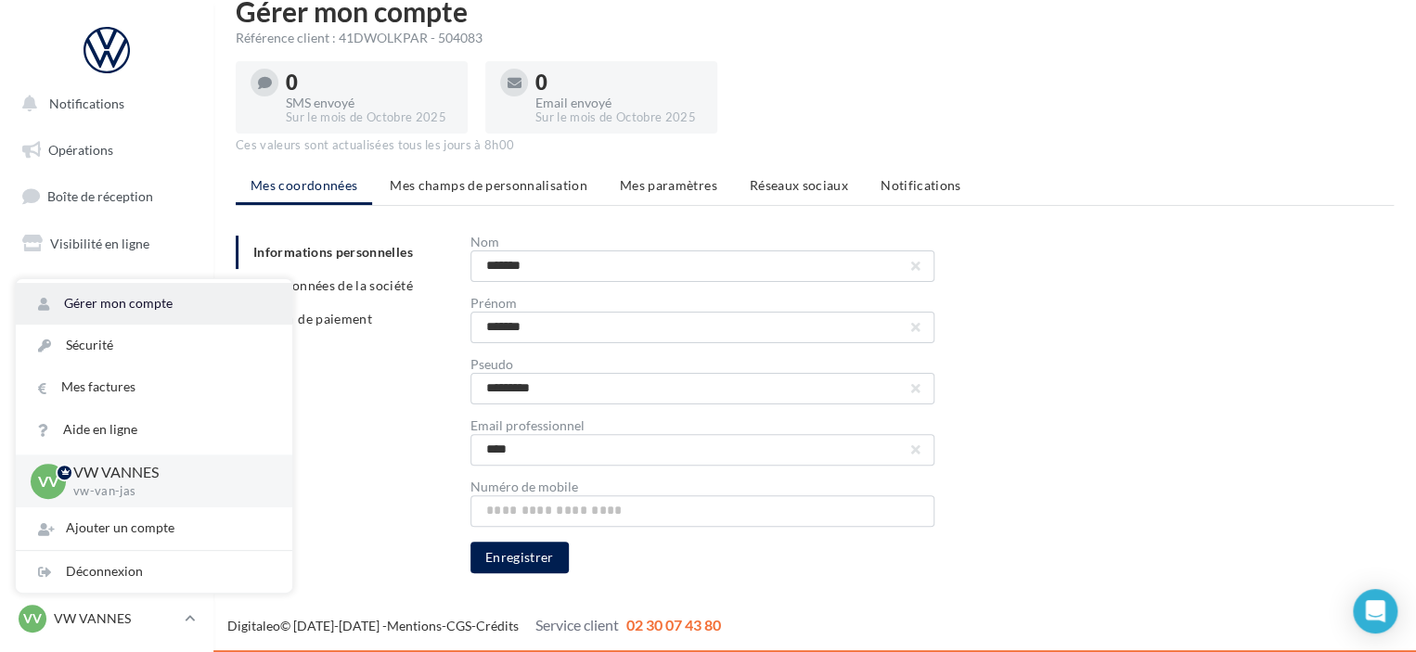
click at [108, 297] on link "Gérer mon compte" at bounding box center [154, 304] width 276 height 42
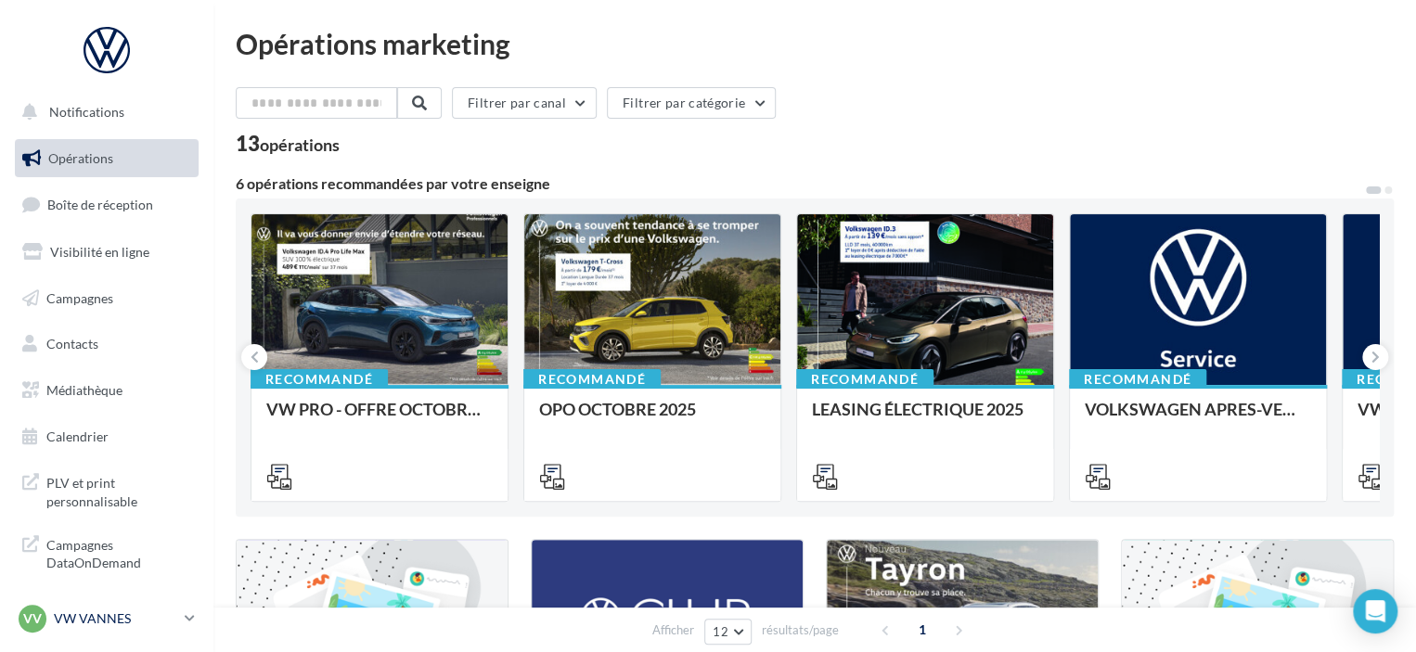
click at [107, 619] on p "VW VANNES" at bounding box center [115, 618] width 123 height 19
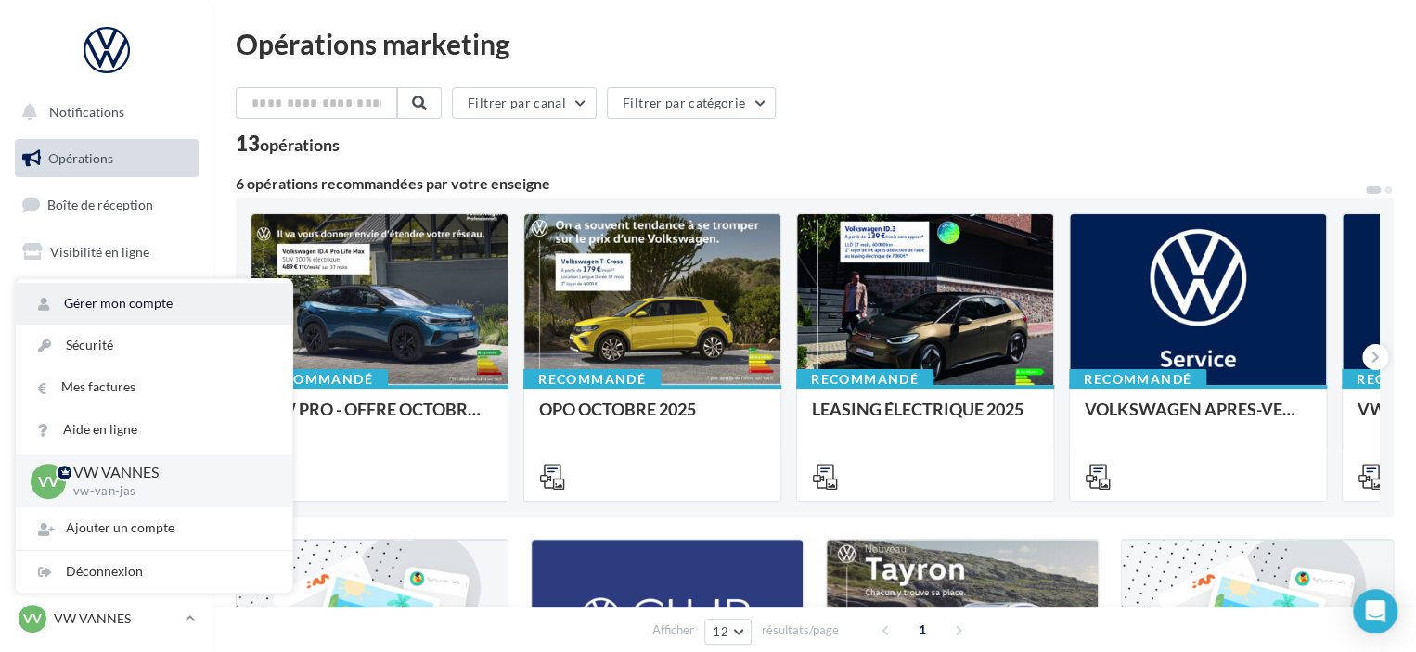
click at [120, 303] on link "Gérer mon compte" at bounding box center [154, 304] width 276 height 42
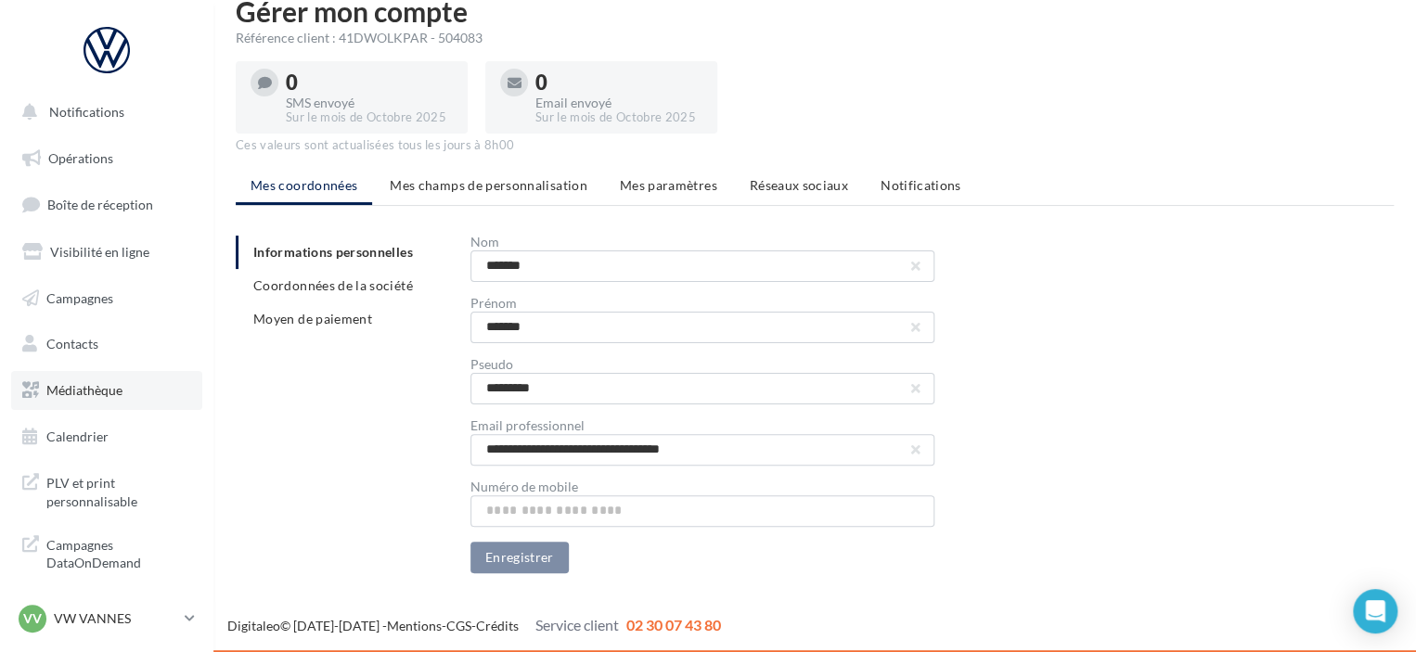
scroll to position [8, 0]
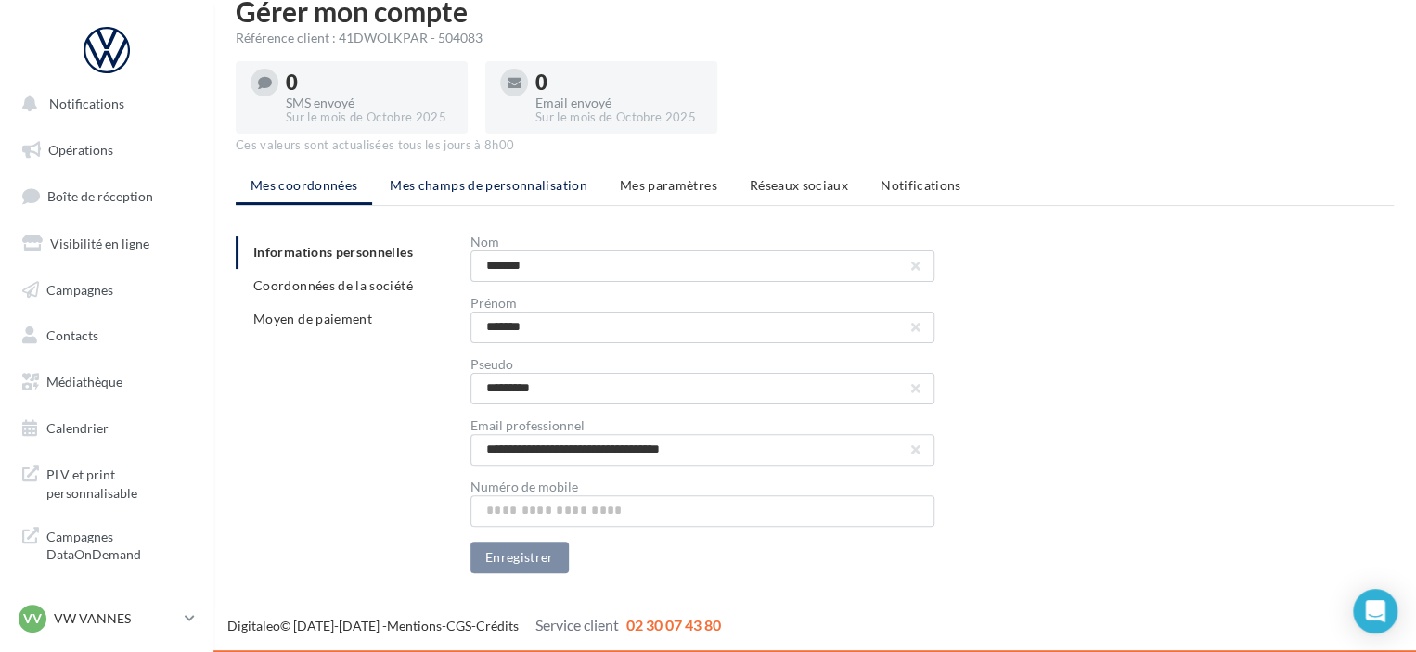
click at [460, 181] on span "Mes champs de personnalisation" at bounding box center [489, 185] width 198 height 16
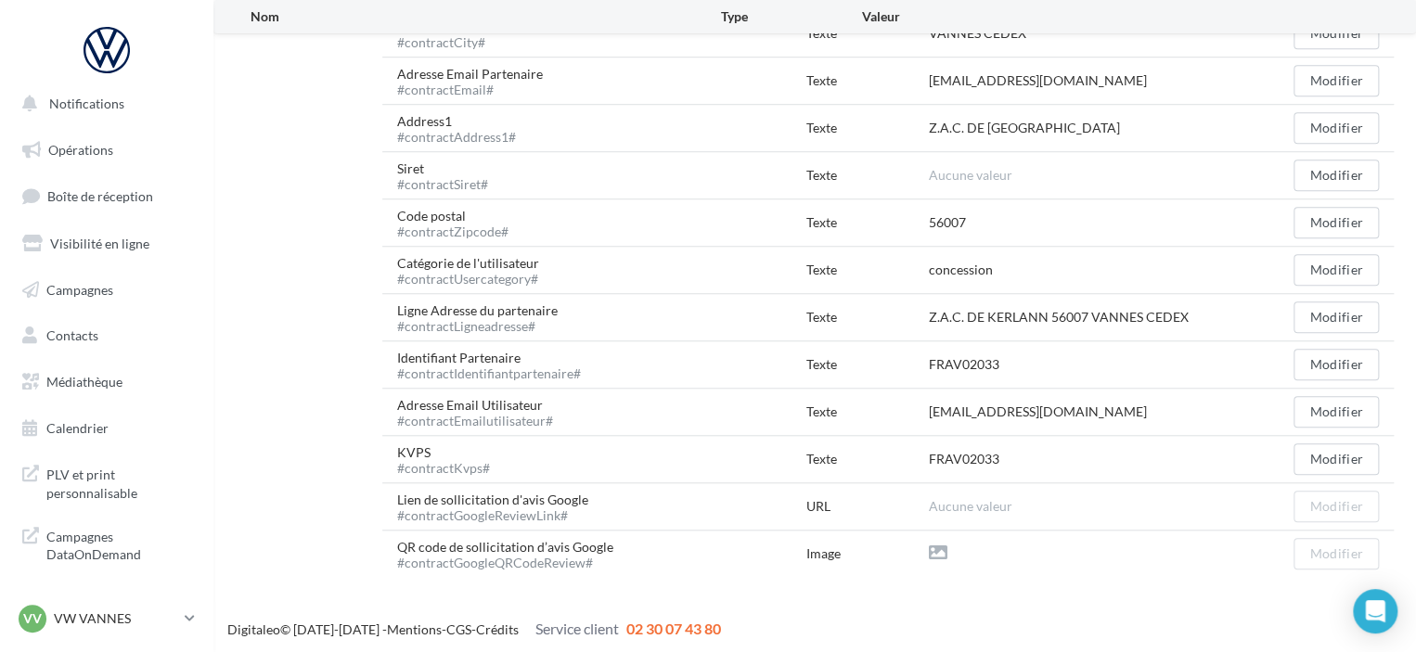
scroll to position [375, 0]
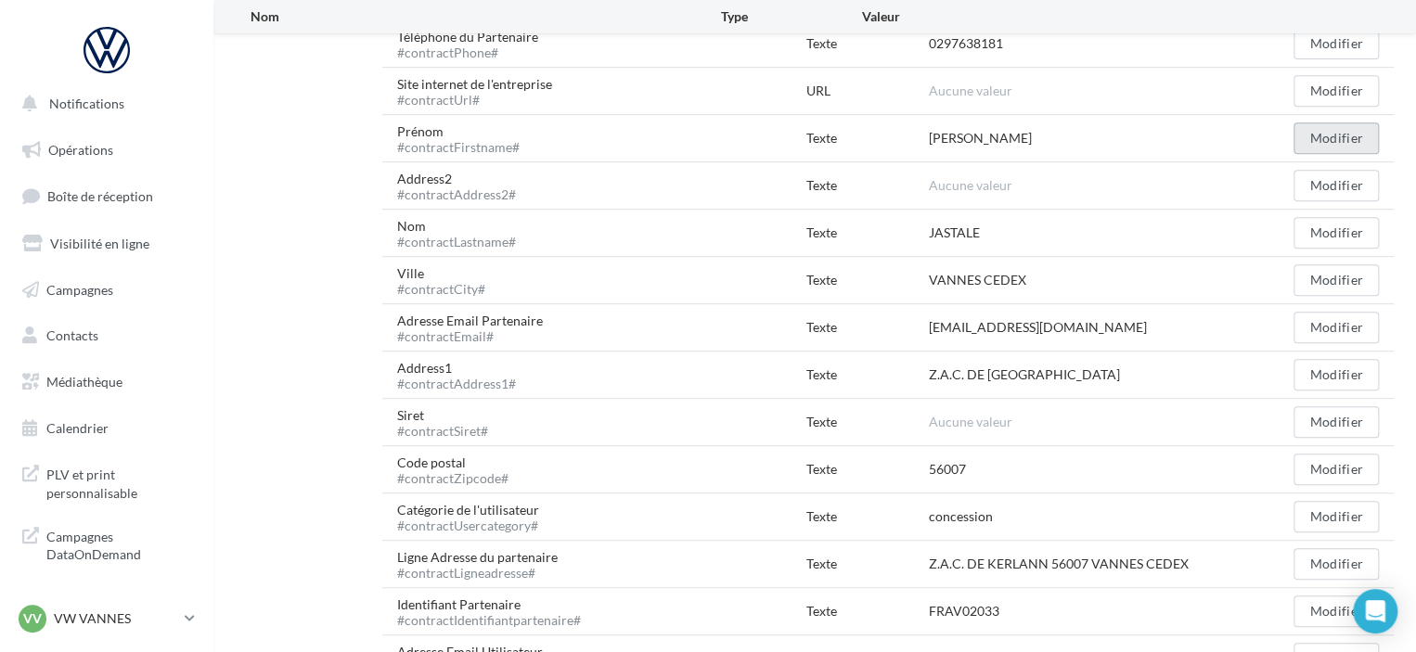
click at [1310, 138] on button "Modifier" at bounding box center [1335, 138] width 85 height 32
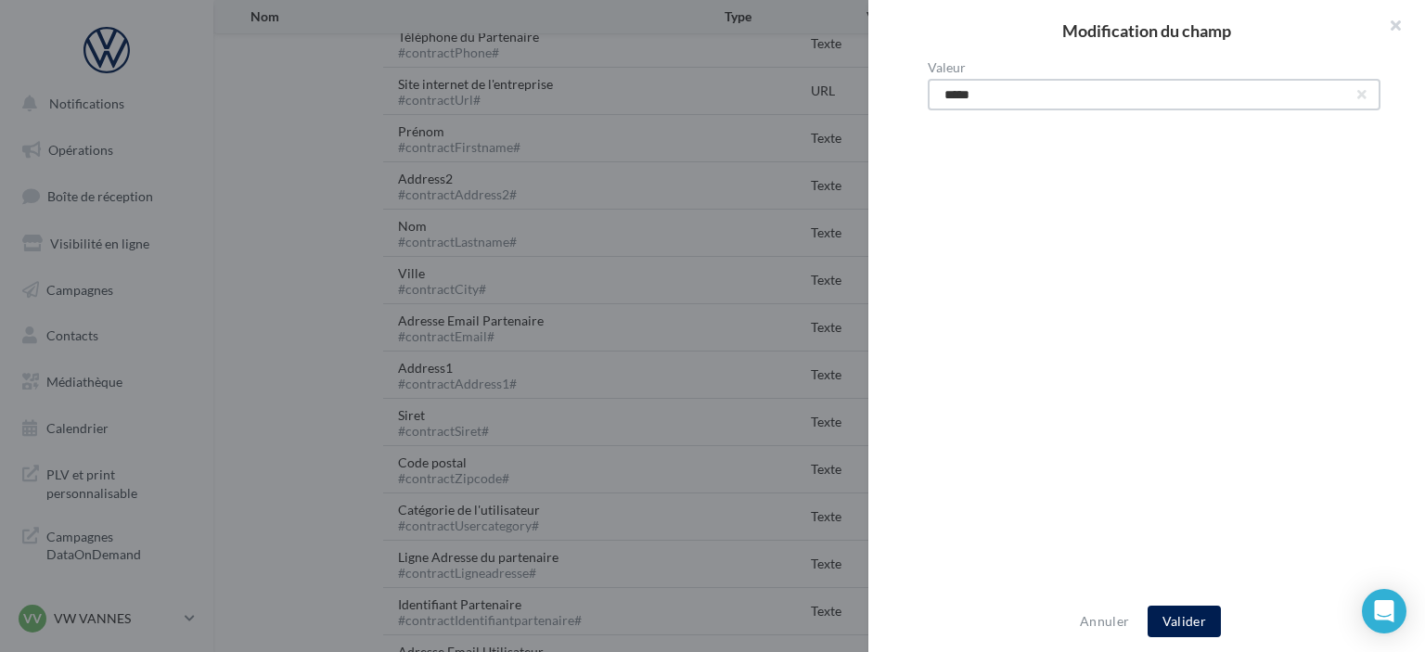
drag, startPoint x: 1011, startPoint y: 95, endPoint x: 609, endPoint y: 154, distance: 407.0
click at [660, 136] on div "Modification du champ Valeur ***** Annuler Valider" at bounding box center [712, 326] width 1425 height 652
type input "*******"
click at [1162, 624] on button "Valider" at bounding box center [1184, 622] width 73 height 32
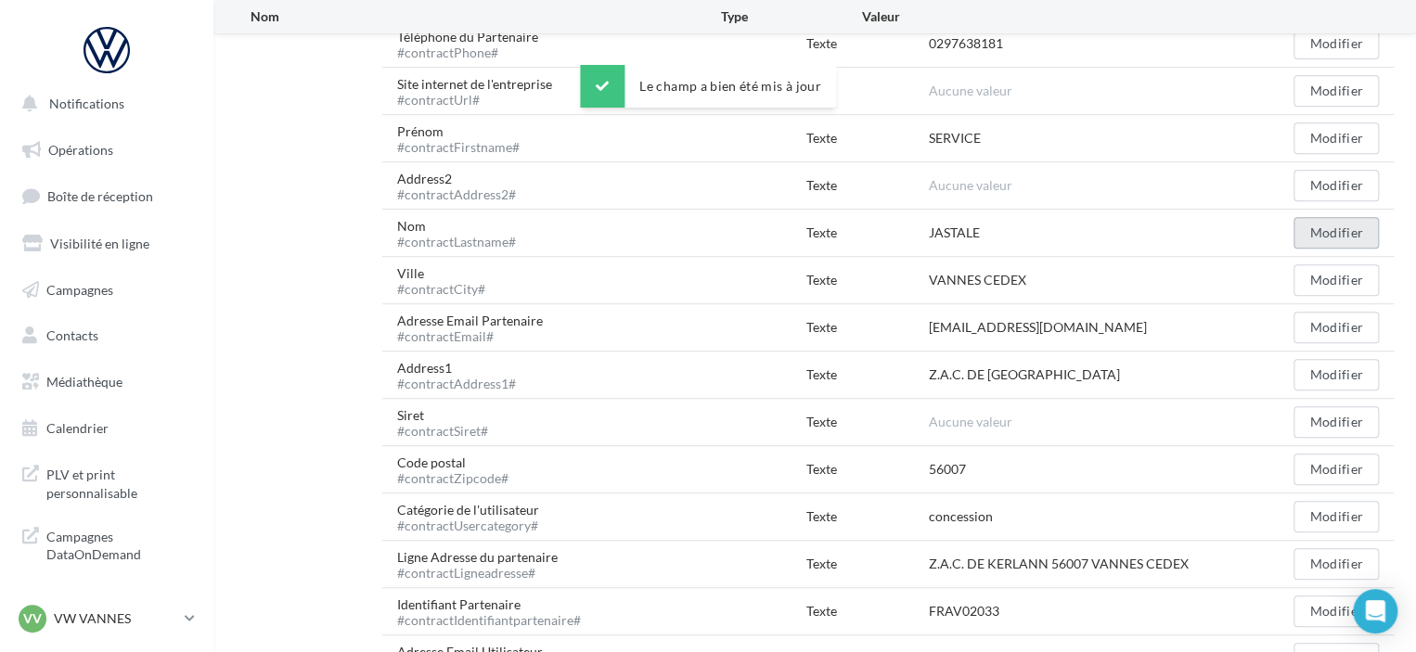
click at [1327, 233] on button "Modifier" at bounding box center [1335, 233] width 85 height 32
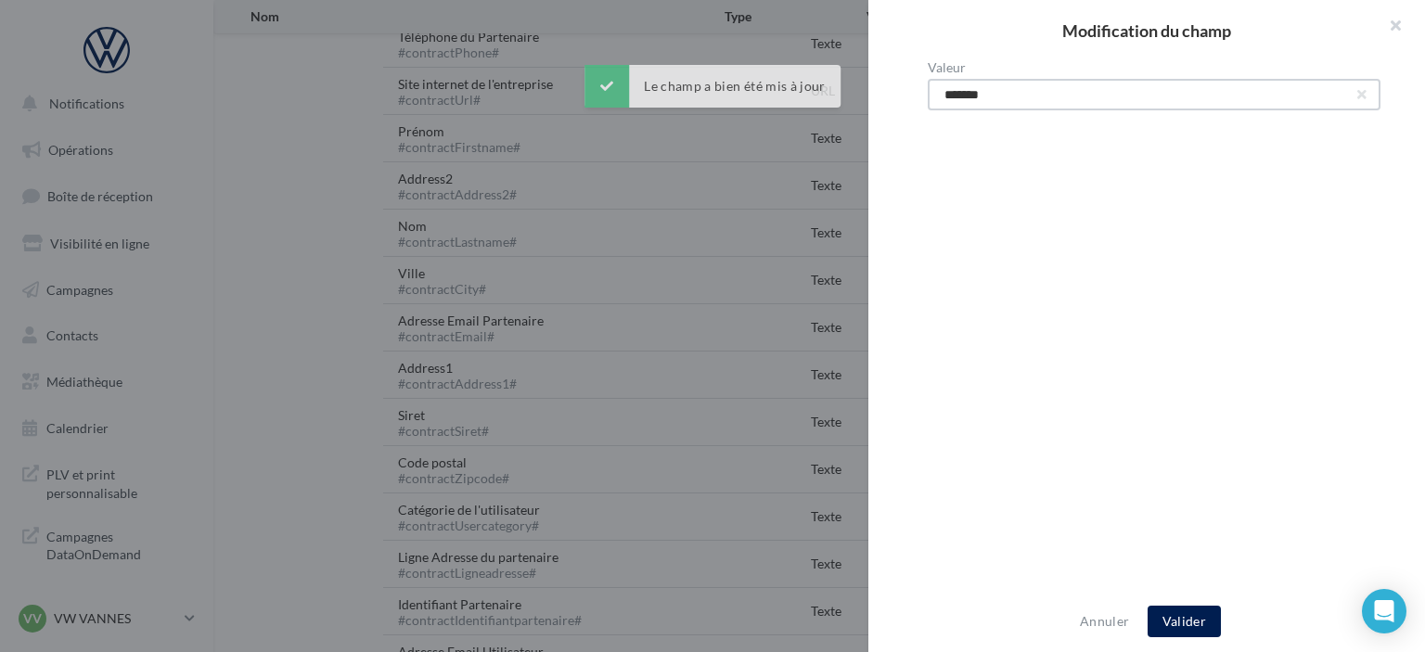
drag, startPoint x: 1005, startPoint y: 94, endPoint x: 302, endPoint y: 133, distance: 703.3
click at [302, 133] on div "Modification du champ Valeur ******* Annuler Valider" at bounding box center [712, 326] width 1425 height 652
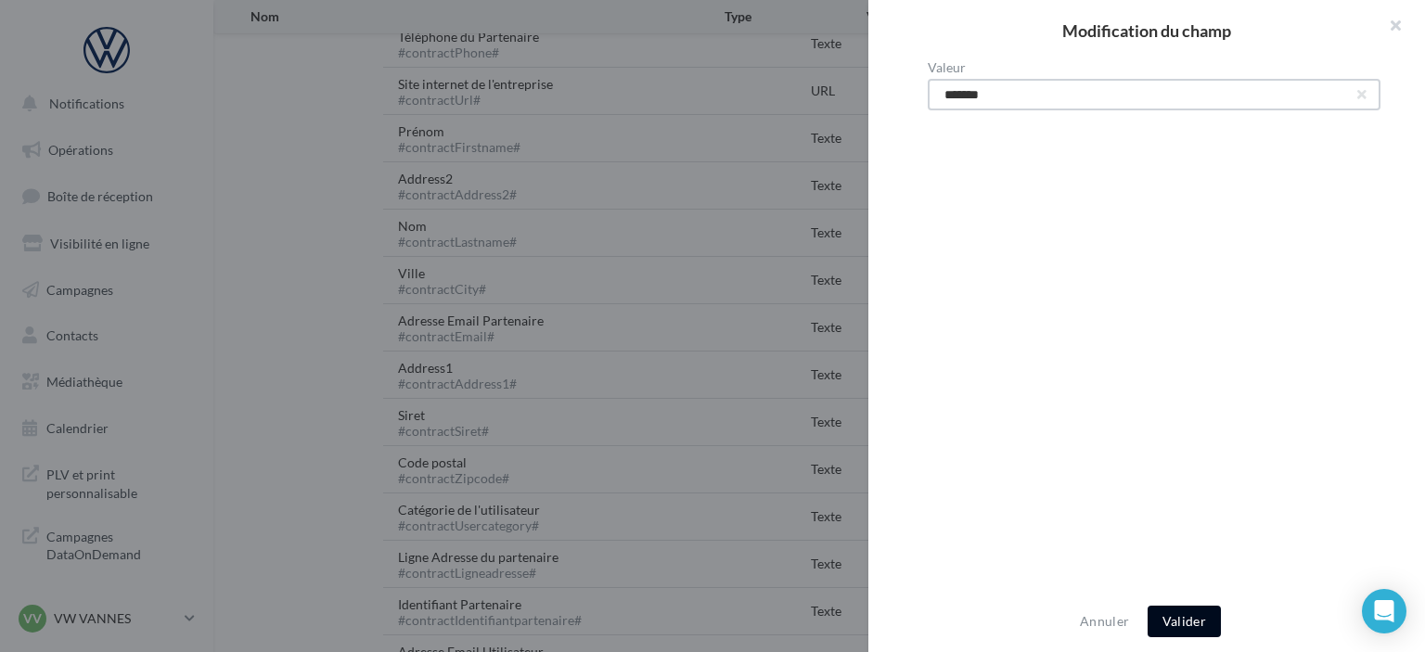
type input "*******"
click at [1183, 624] on button "Valider" at bounding box center [1184, 622] width 73 height 32
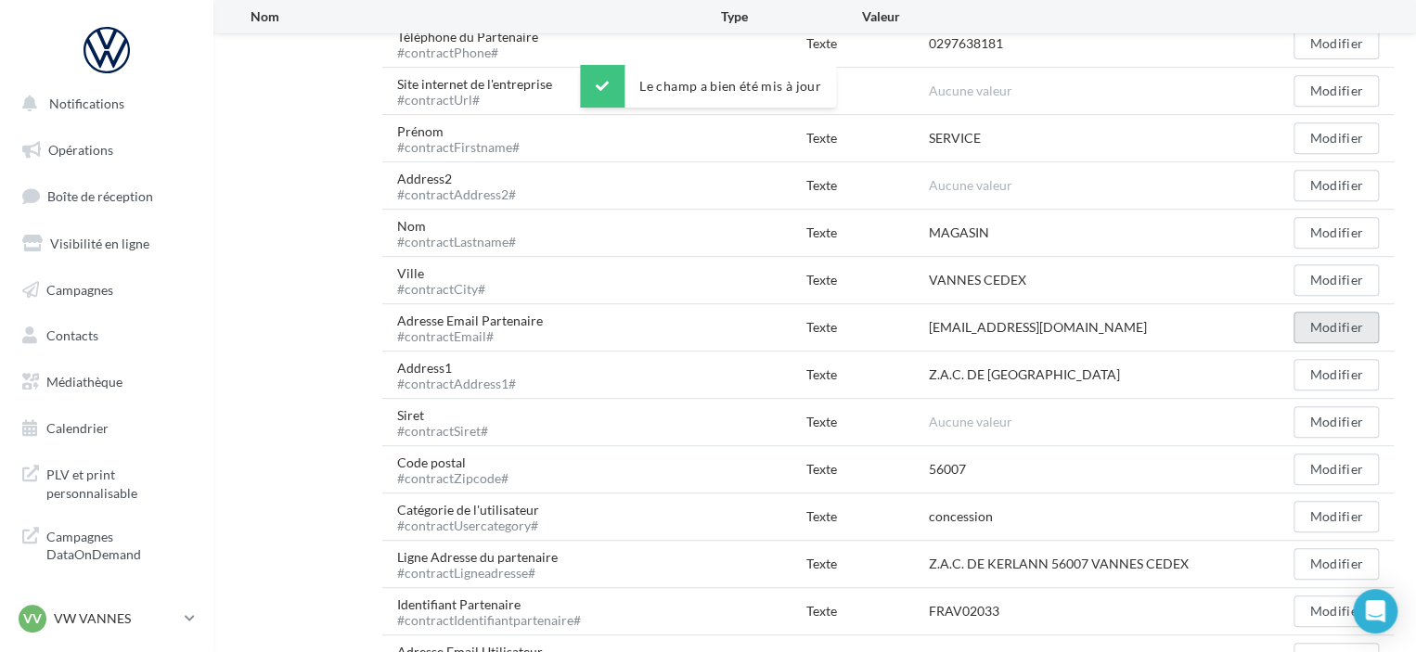
click at [1332, 326] on button "Modifier" at bounding box center [1335, 328] width 85 height 32
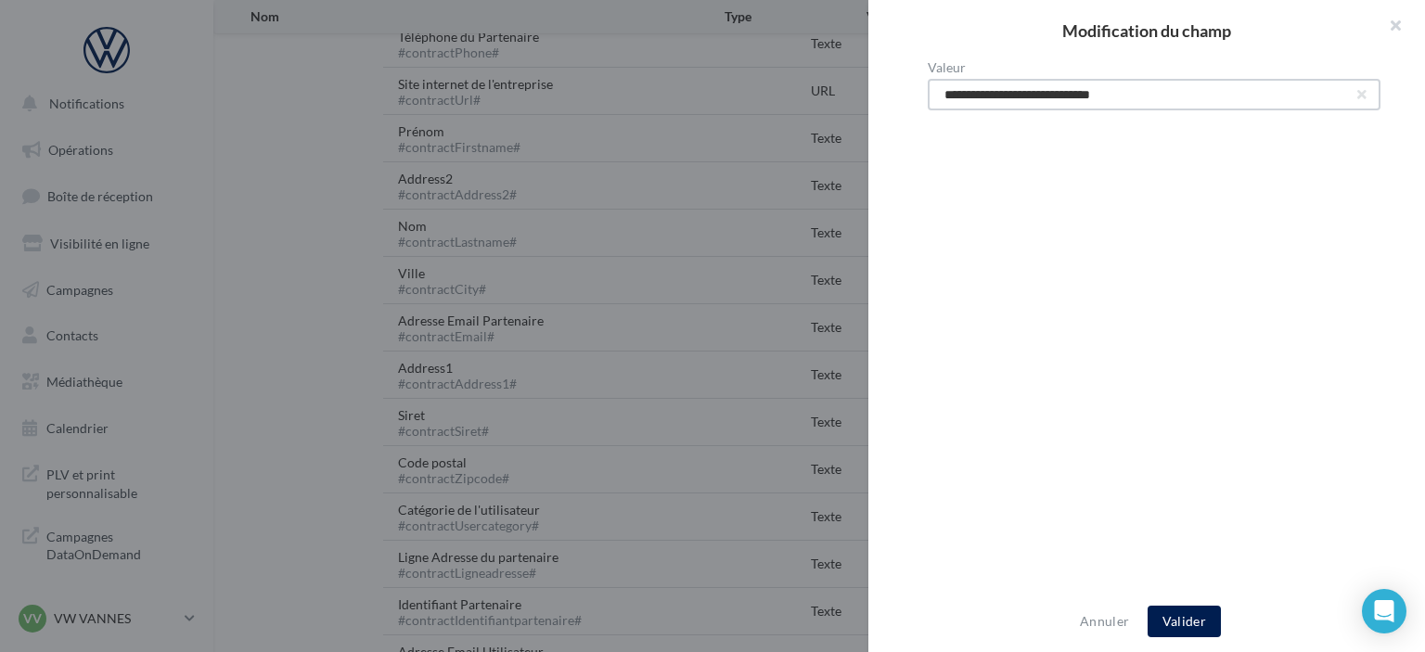
click at [1009, 96] on input "**********" at bounding box center [1154, 95] width 453 height 32
type input "**********"
click at [1195, 620] on button "Valider" at bounding box center [1184, 622] width 73 height 32
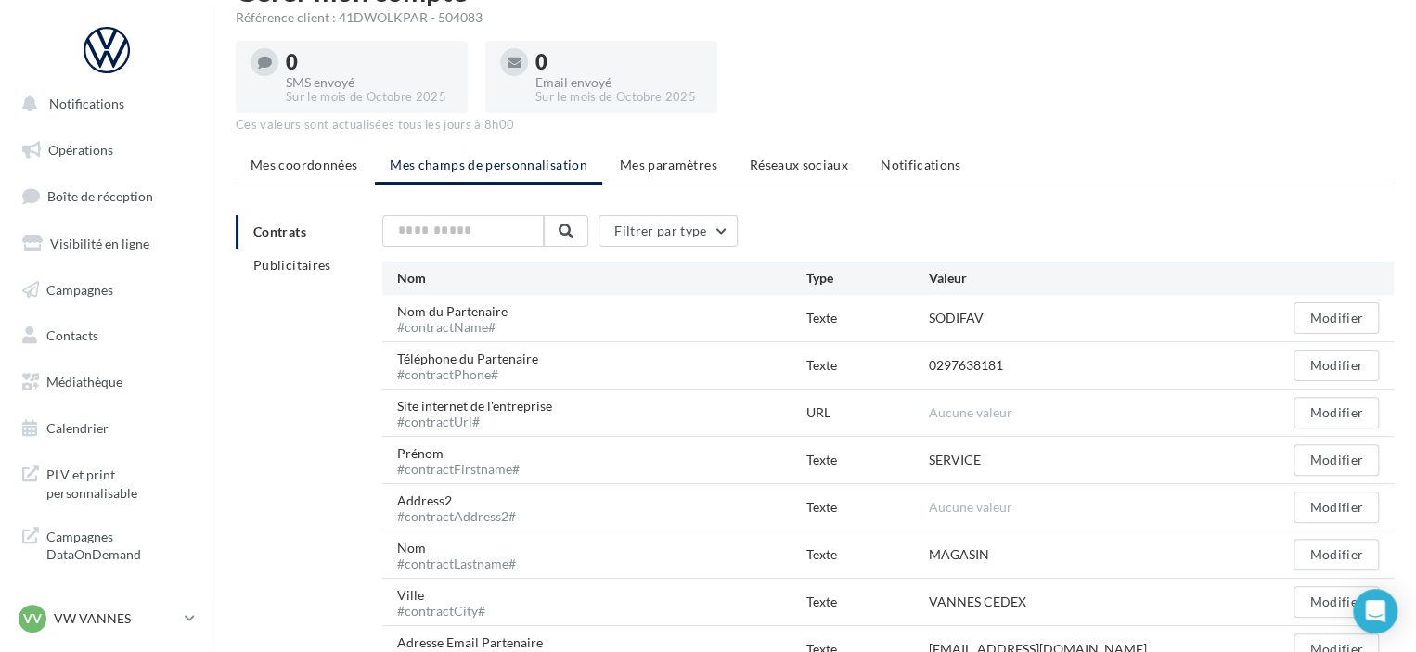
scroll to position [0, 0]
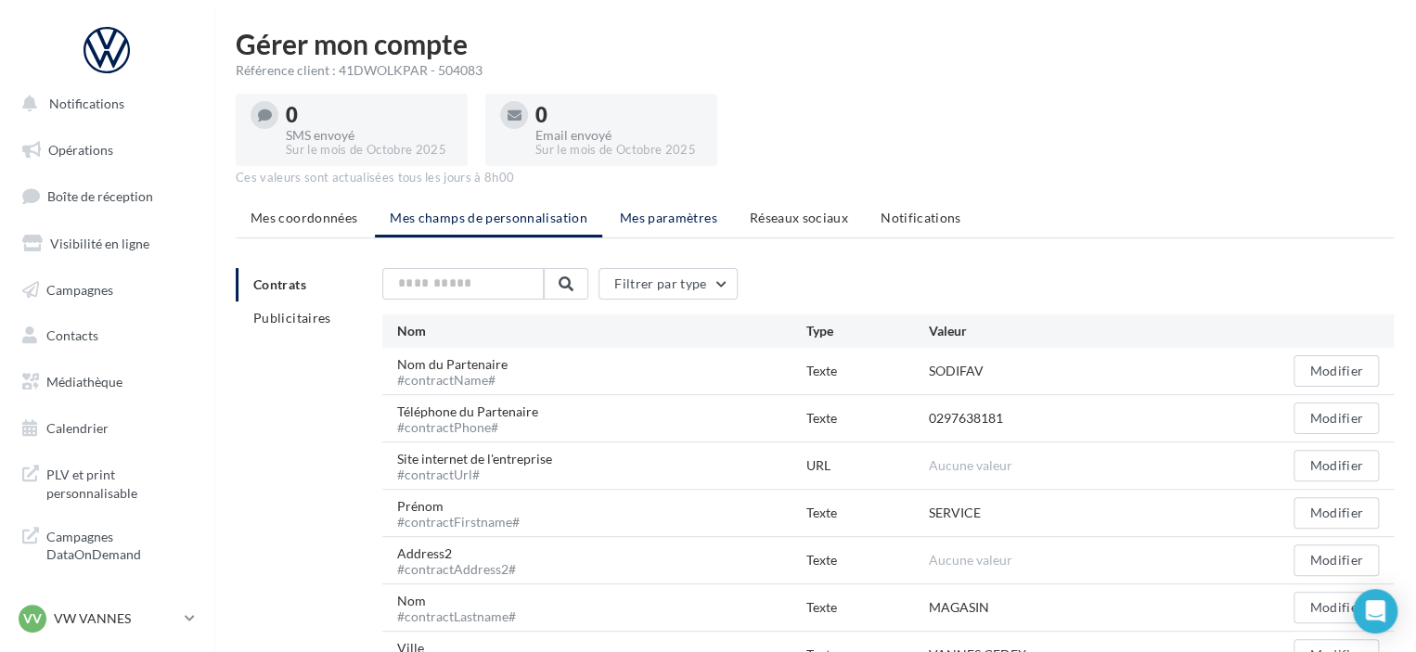
click at [635, 221] on span "Mes paramètres" at bounding box center [668, 218] width 97 height 16
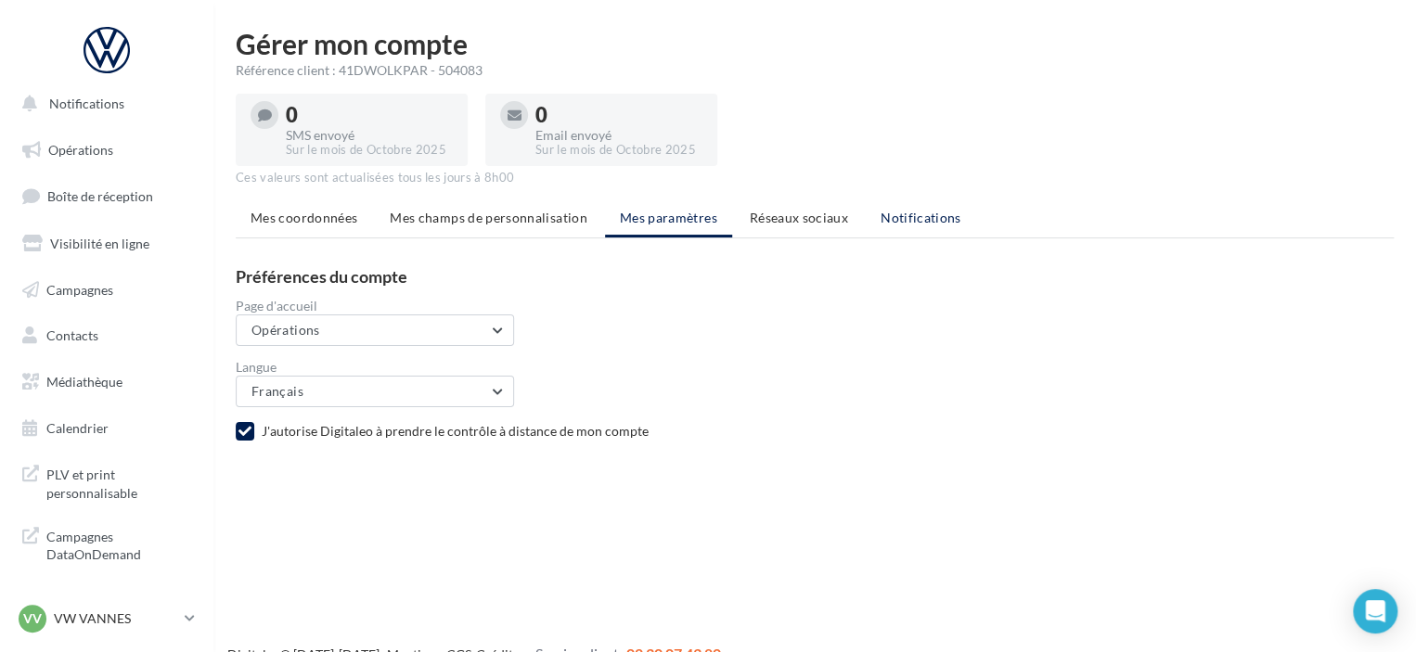
click at [913, 210] on span "Notifications" at bounding box center [920, 218] width 81 height 16
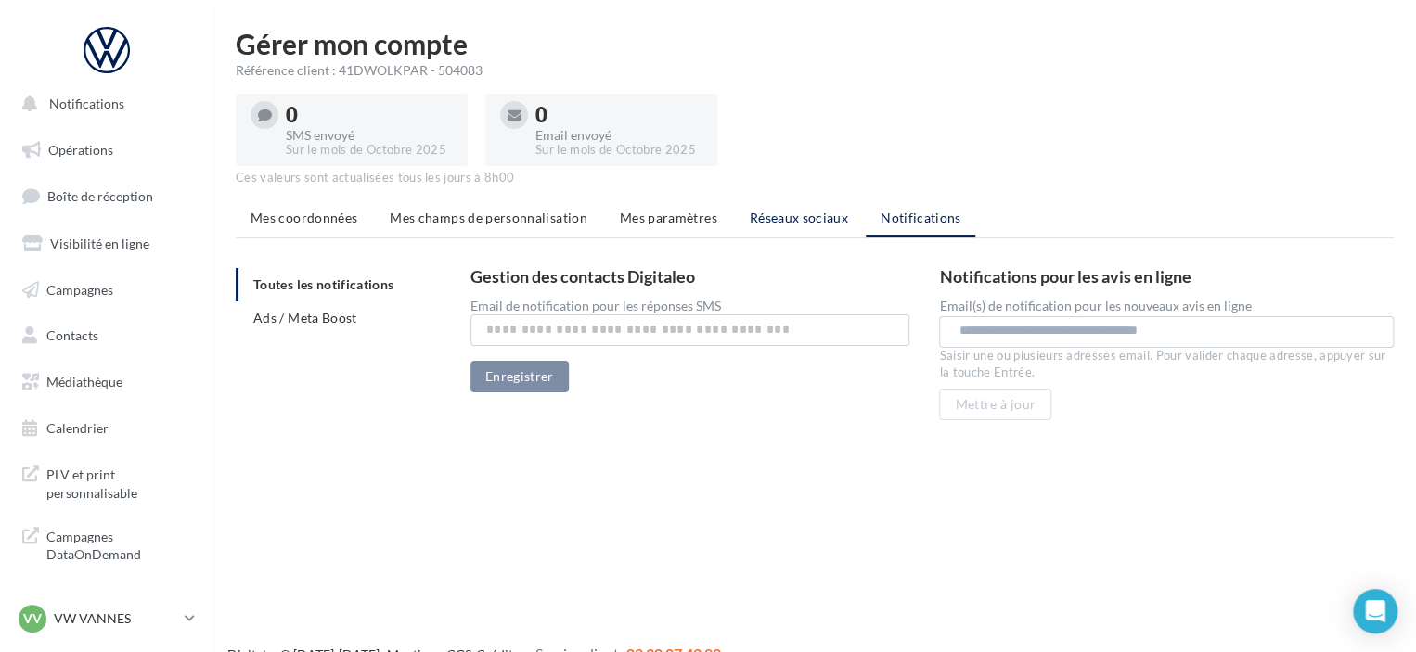
click at [814, 224] on span "Réseaux sociaux" at bounding box center [799, 218] width 98 height 16
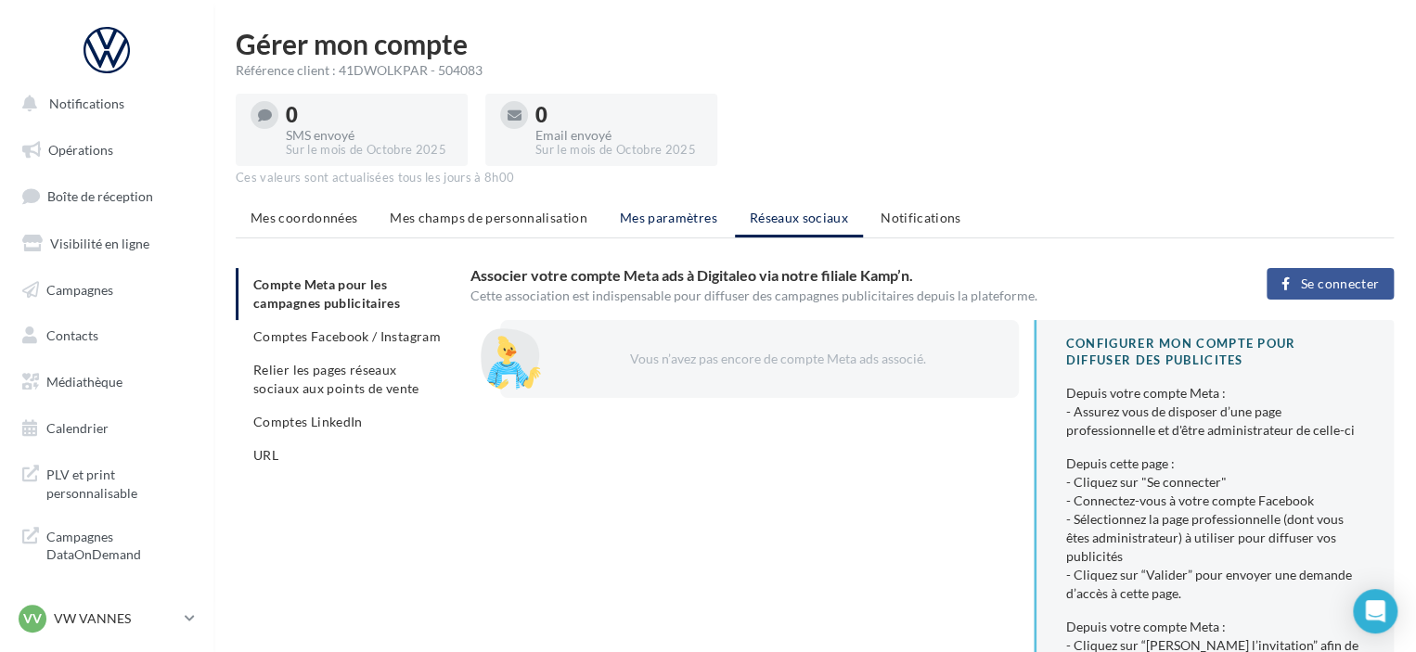
click at [653, 226] on li "Mes paramètres" at bounding box center [668, 217] width 127 height 33
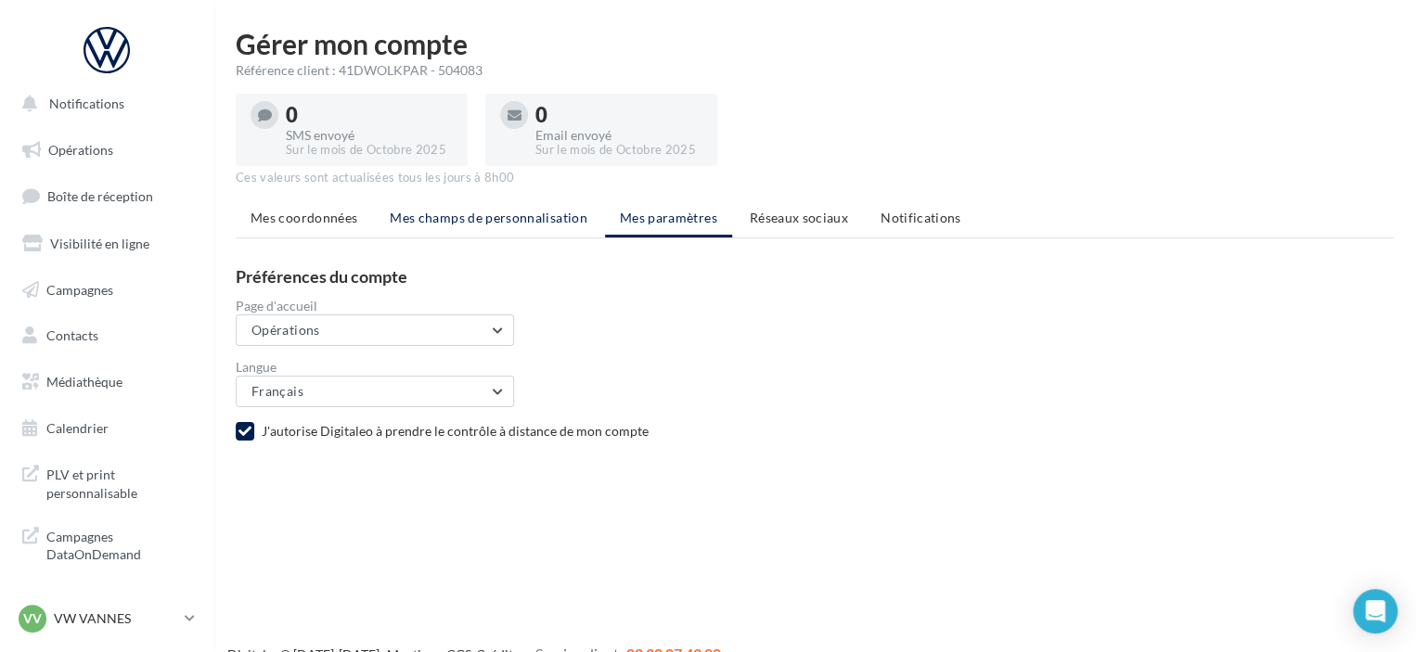
click at [453, 215] on span "Mes champs de personnalisation" at bounding box center [489, 218] width 198 height 16
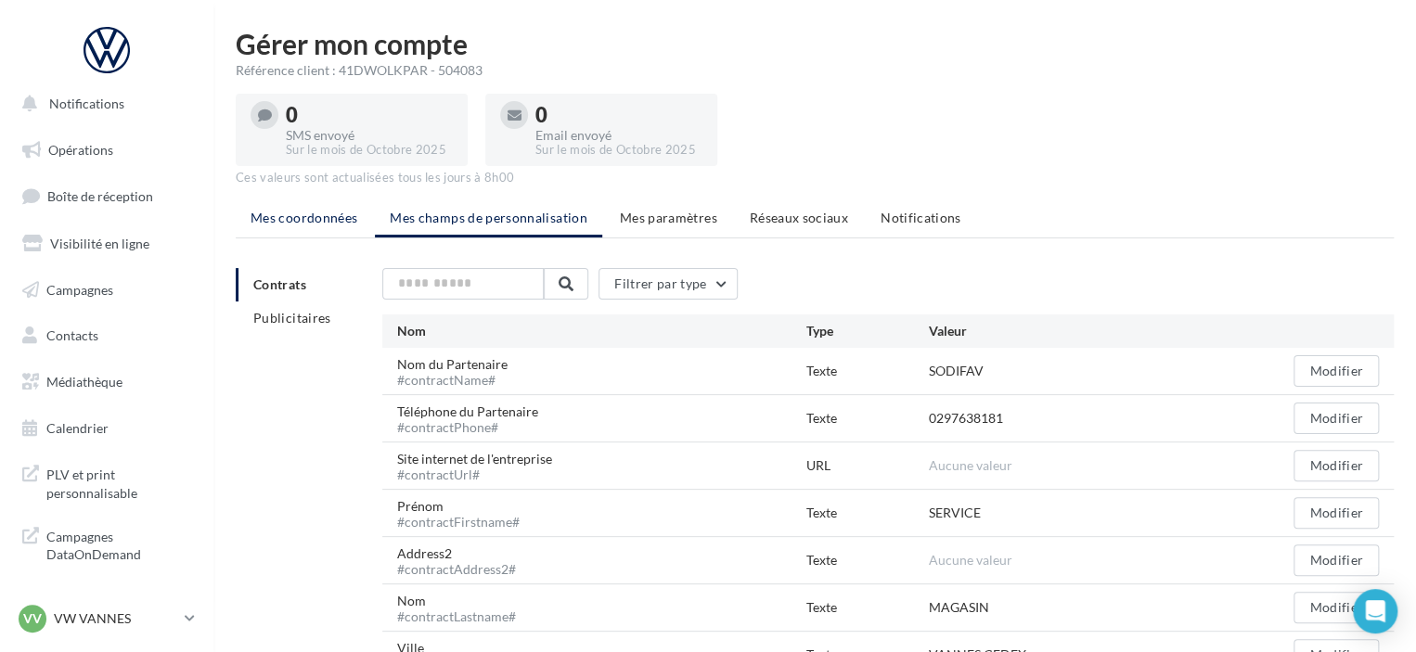
click at [325, 212] on span "Mes coordonnées" at bounding box center [303, 218] width 107 height 16
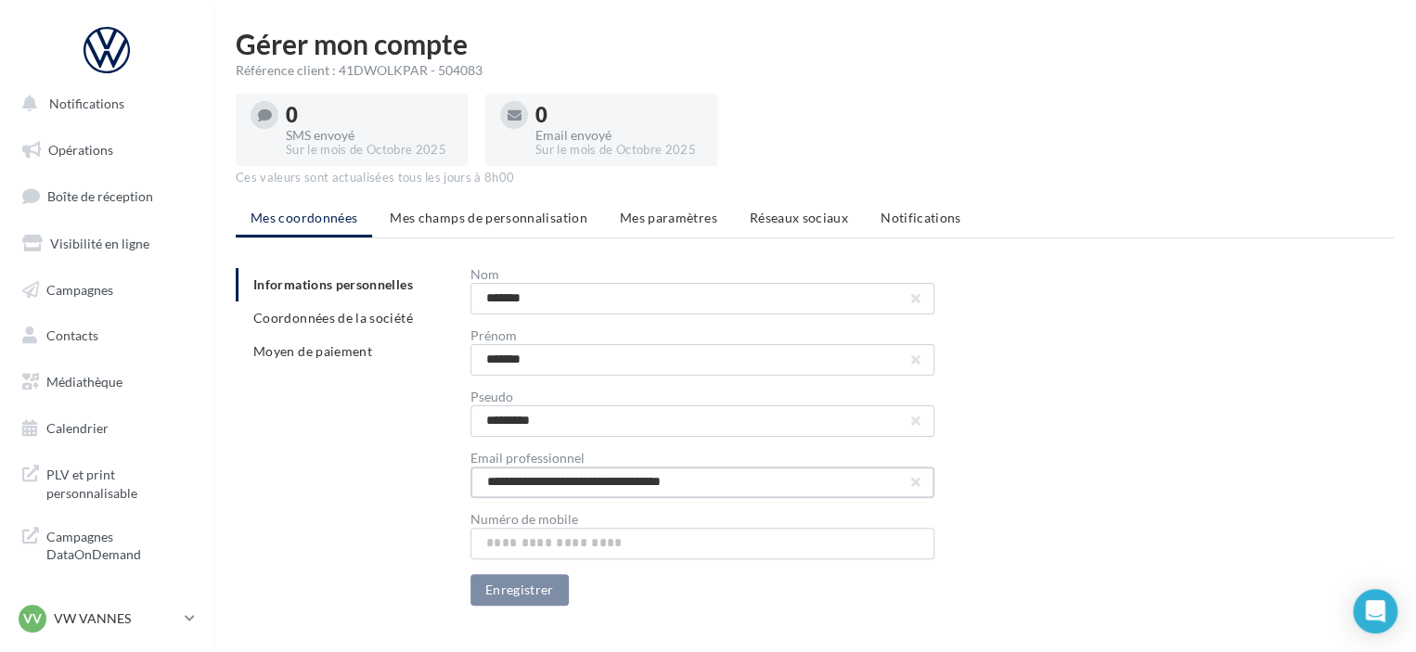
click at [592, 481] on input "**********" at bounding box center [702, 483] width 464 height 32
type input "**********"
click at [534, 591] on button "Enregistrer" at bounding box center [519, 590] width 98 height 32
click at [474, 212] on span "Mes champs de personnalisation" at bounding box center [489, 218] width 198 height 16
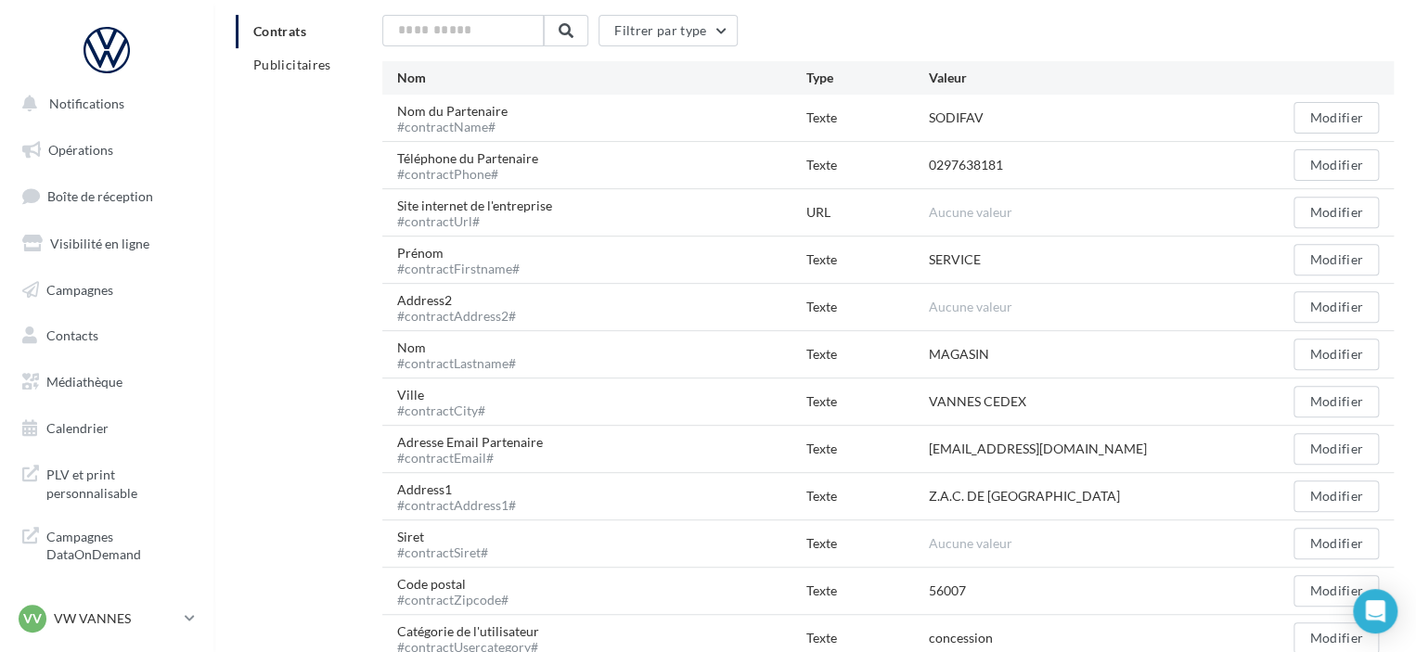
scroll to position [494, 0]
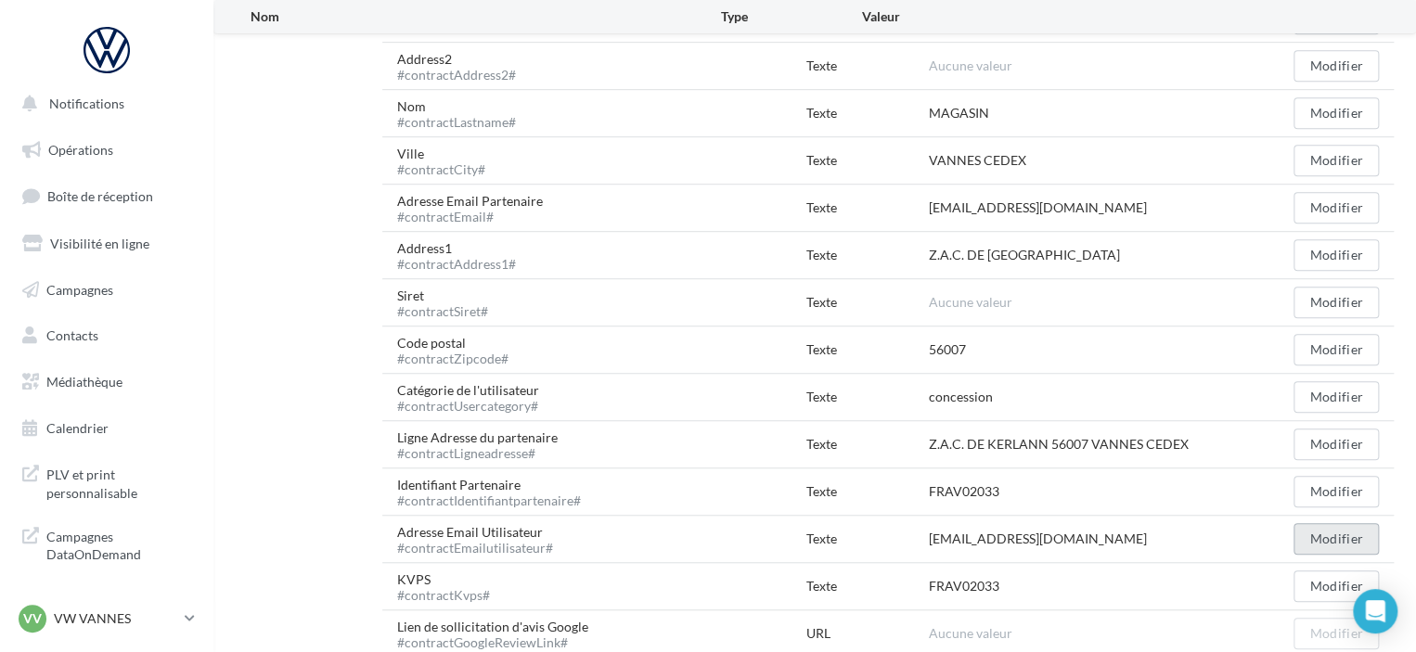
click at [1326, 542] on button "Modifier" at bounding box center [1335, 539] width 85 height 32
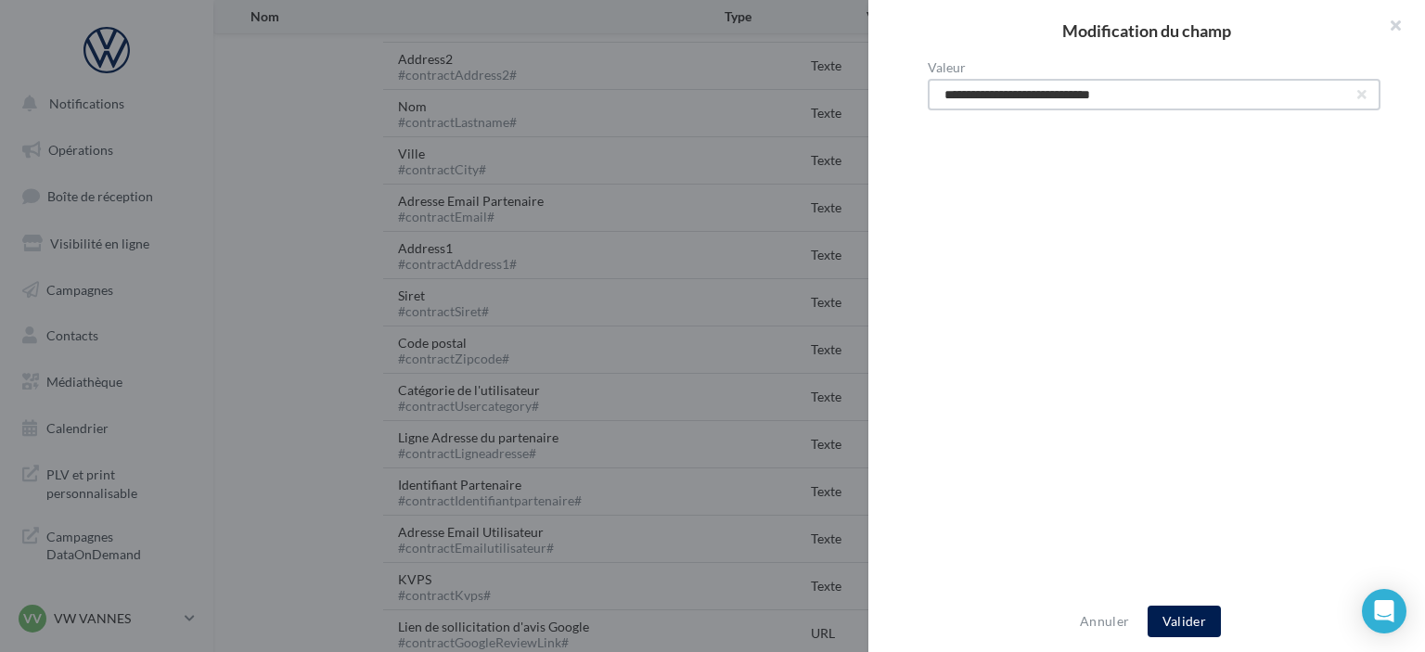
click at [1011, 96] on input "**********" at bounding box center [1154, 95] width 453 height 32
type input "**********"
click at [1173, 626] on button "Valider" at bounding box center [1184, 622] width 73 height 32
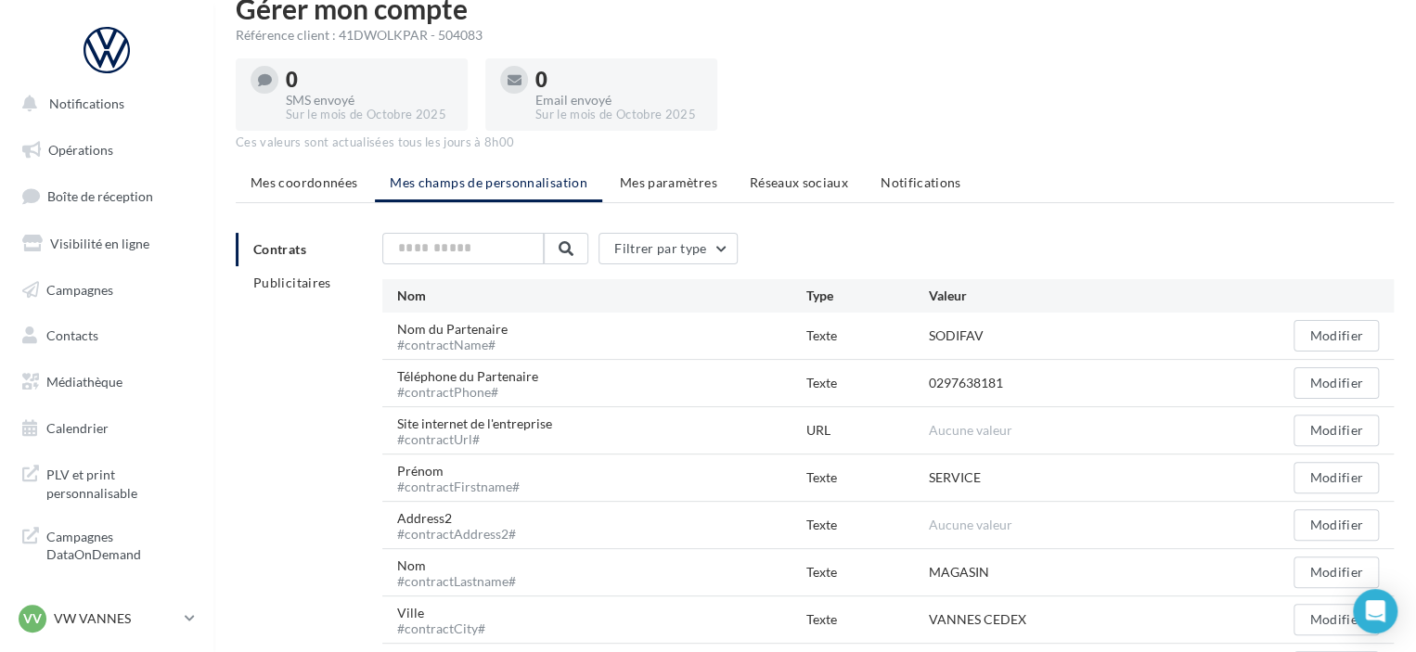
scroll to position [0, 0]
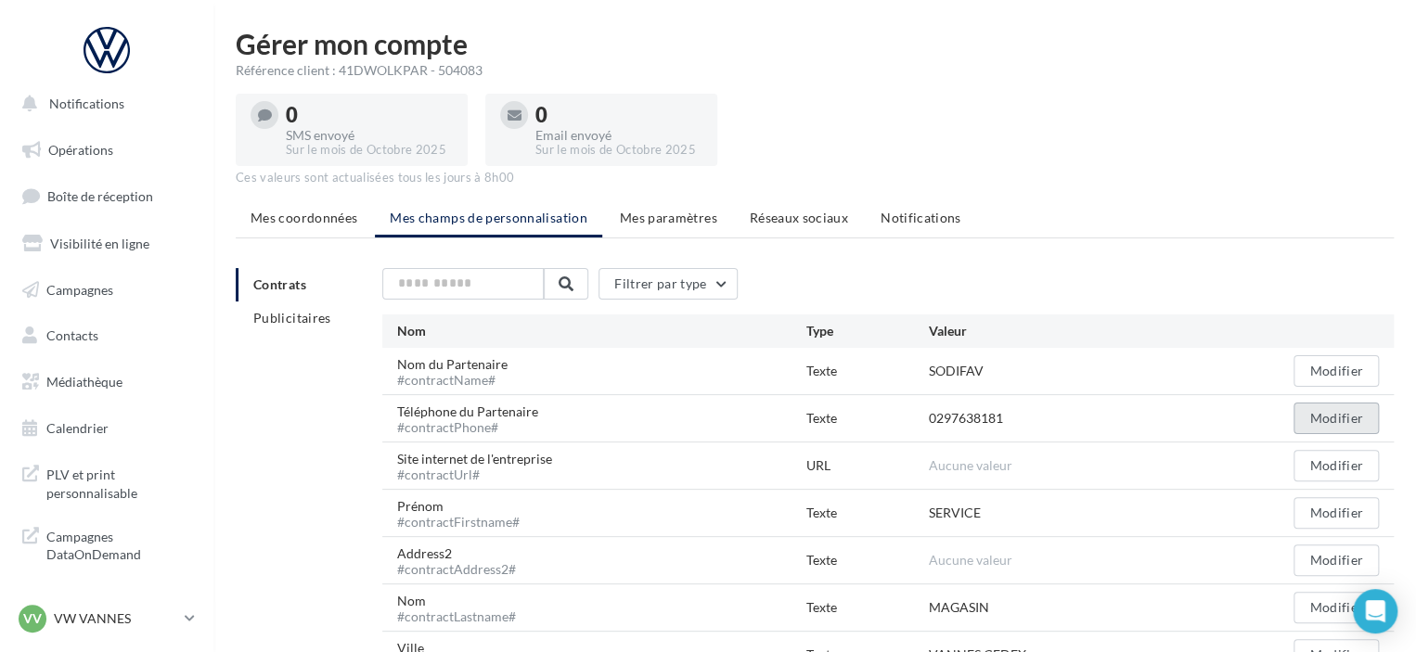
click at [1325, 418] on button "Modifier" at bounding box center [1335, 419] width 85 height 32
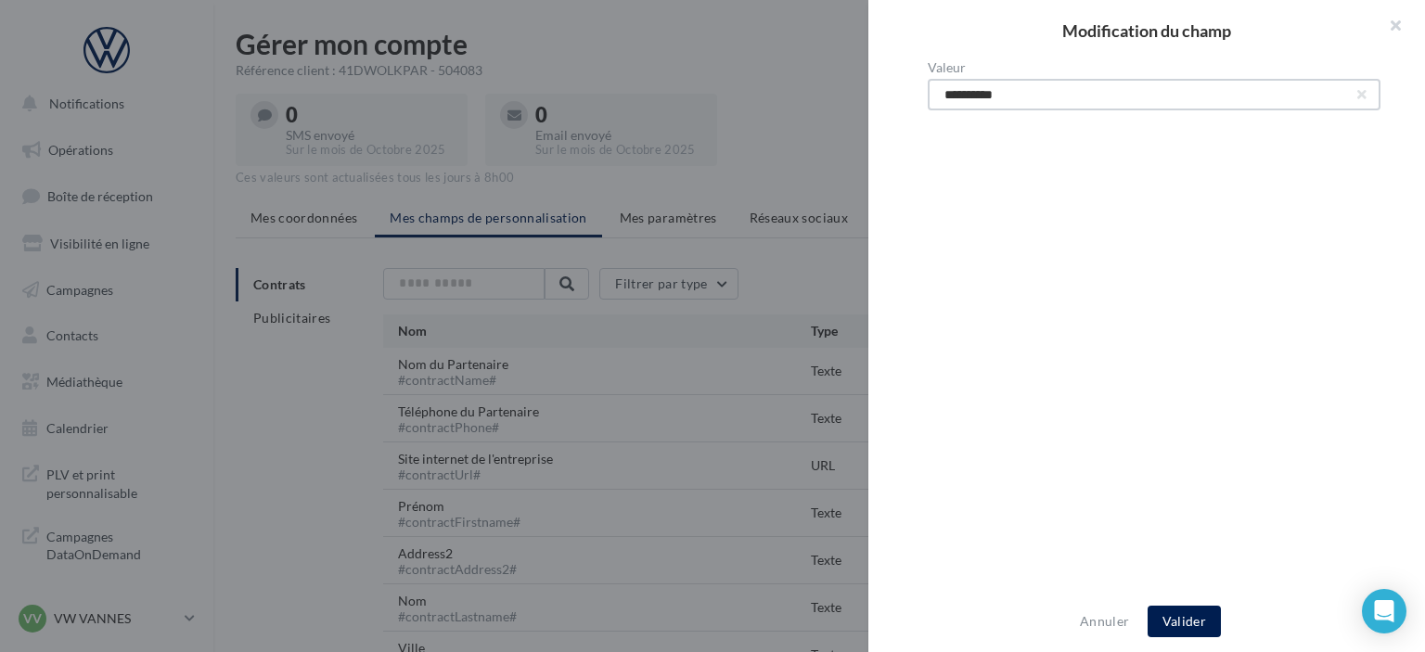
click at [1020, 96] on input "**********" at bounding box center [1154, 95] width 453 height 32
type input "**********"
click at [1177, 620] on button "Valider" at bounding box center [1184, 622] width 73 height 32
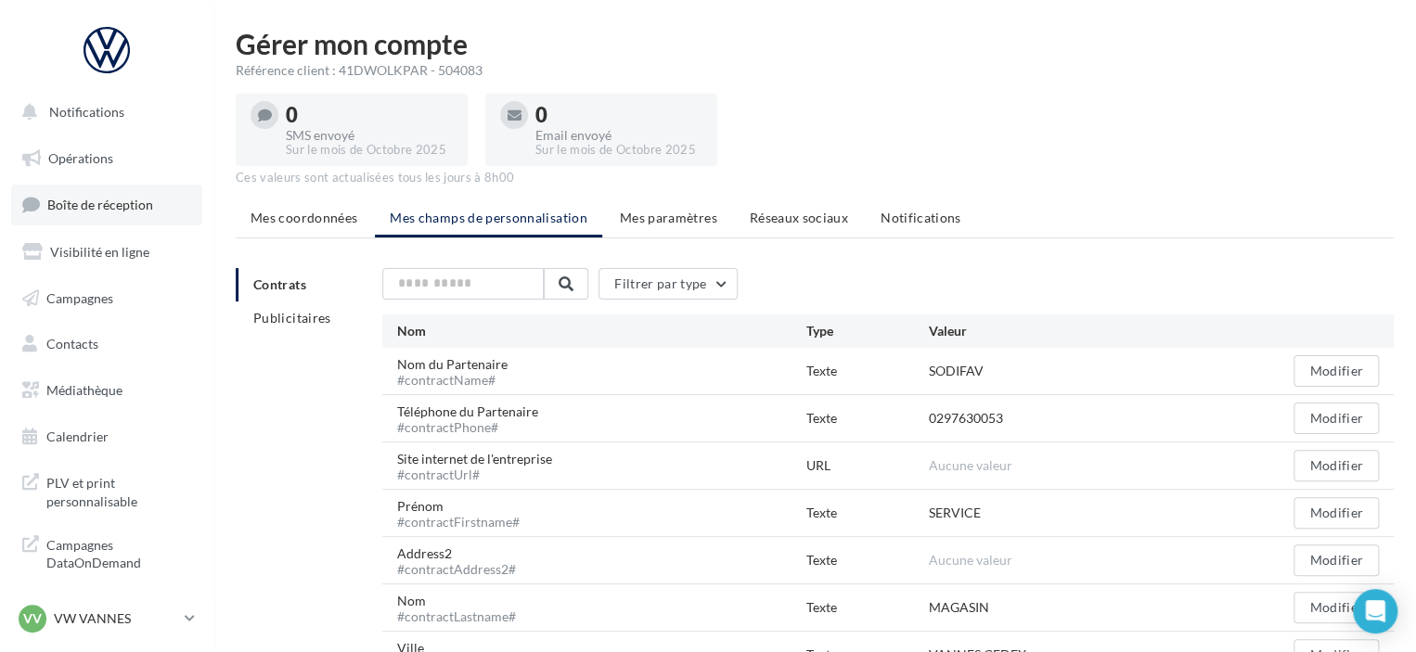
click at [76, 204] on span "Boîte de réception" at bounding box center [100, 205] width 106 height 16
